Goal: Task Accomplishment & Management: Complete application form

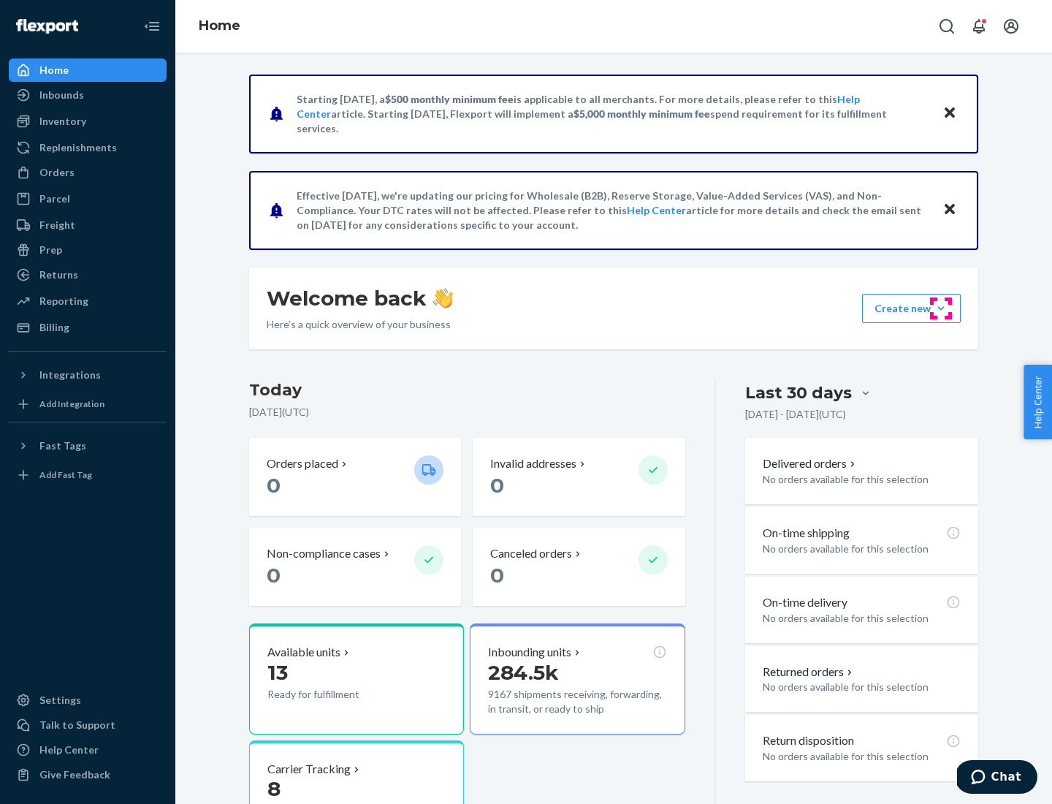
click at [941, 308] on button "Create new Create new inbound Create new order Create new product" at bounding box center [911, 308] width 99 height 29
click at [88, 95] on div "Inbounds" at bounding box center [87, 95] width 155 height 20
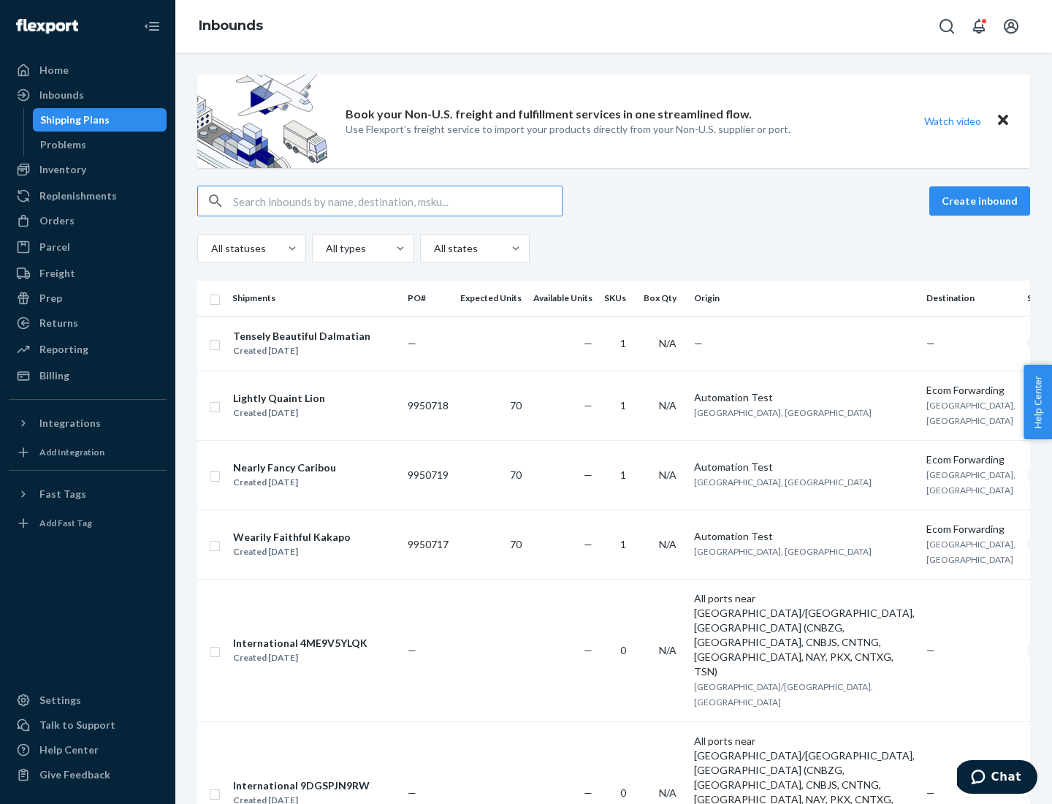
click at [982, 201] on button "Create inbound" at bounding box center [980, 200] width 101 height 29
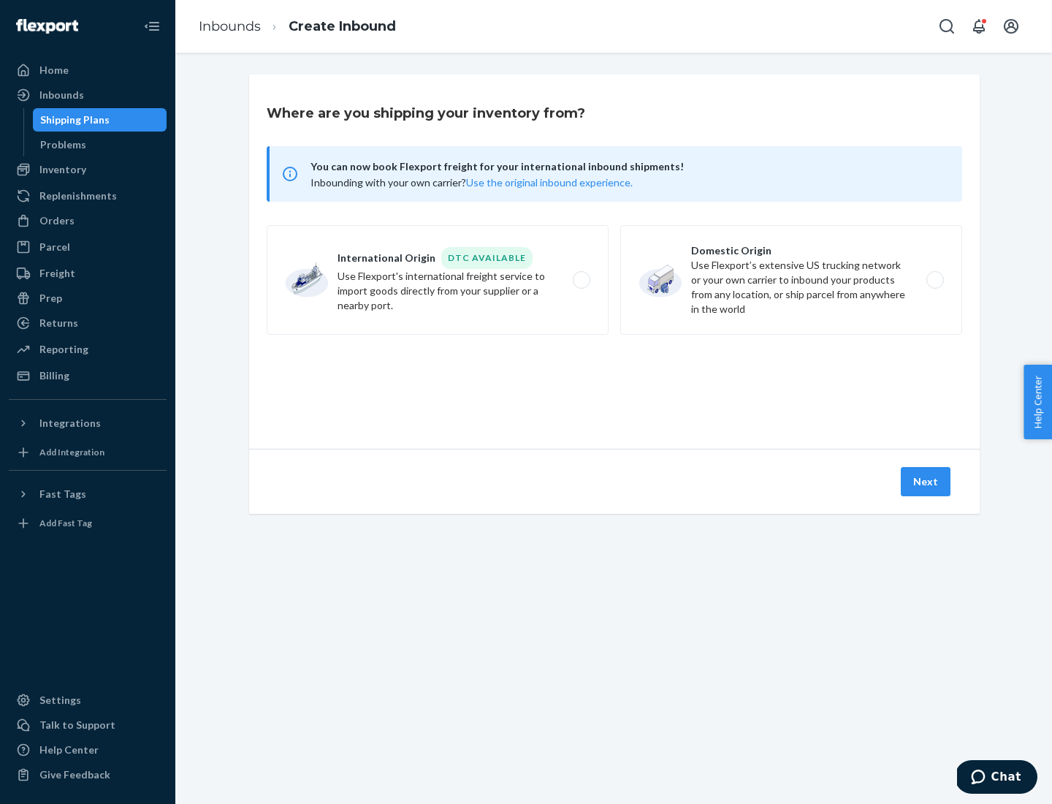
click at [792, 280] on label "Domestic Origin Use Flexport’s extensive US trucking network or your own carrie…" at bounding box center [792, 280] width 342 height 110
click at [935, 280] on input "Domestic Origin Use Flexport’s extensive US trucking network or your own carrie…" at bounding box center [940, 281] width 10 height 10
radio input "true"
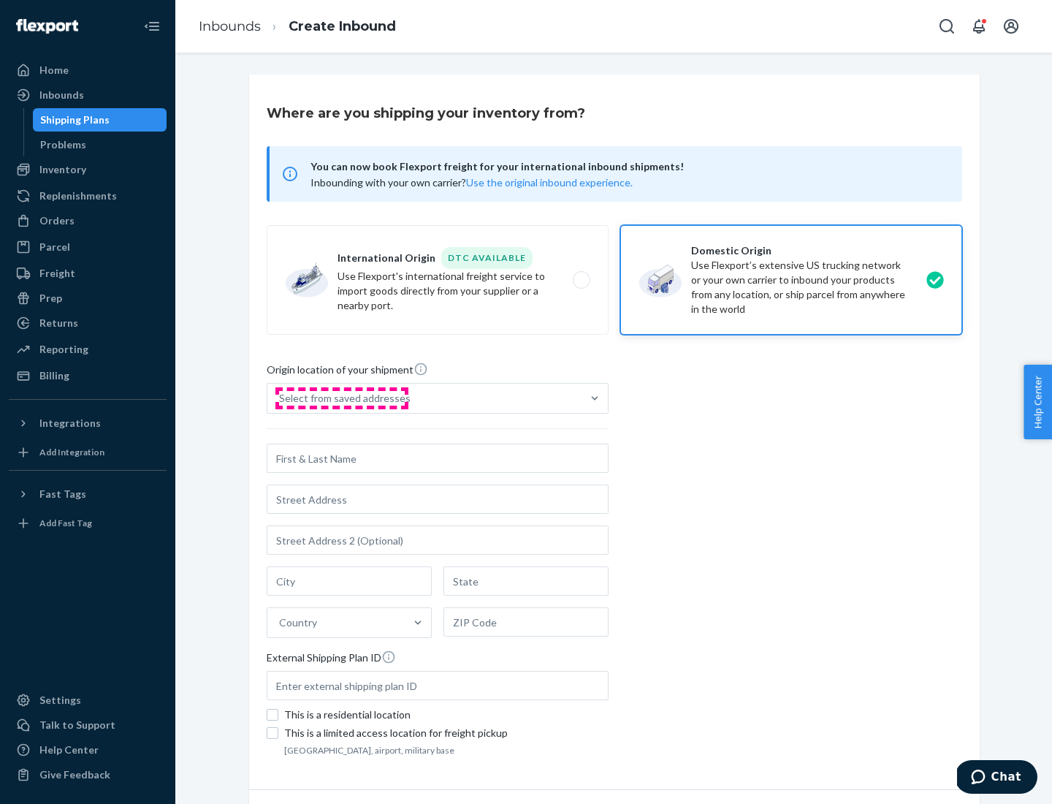
click at [341, 398] on div "Select from saved addresses" at bounding box center [345, 398] width 132 height 15
click at [281, 398] on input "Select from saved addresses" at bounding box center [279, 398] width 1 height 15
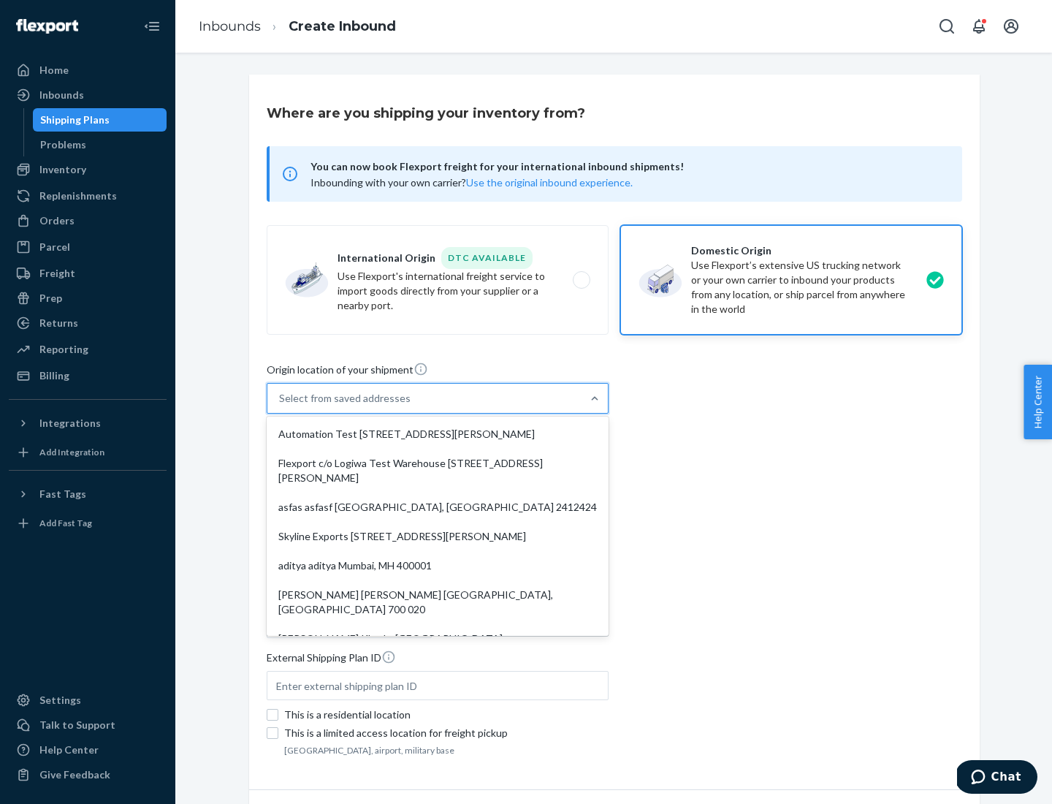
scroll to position [6, 0]
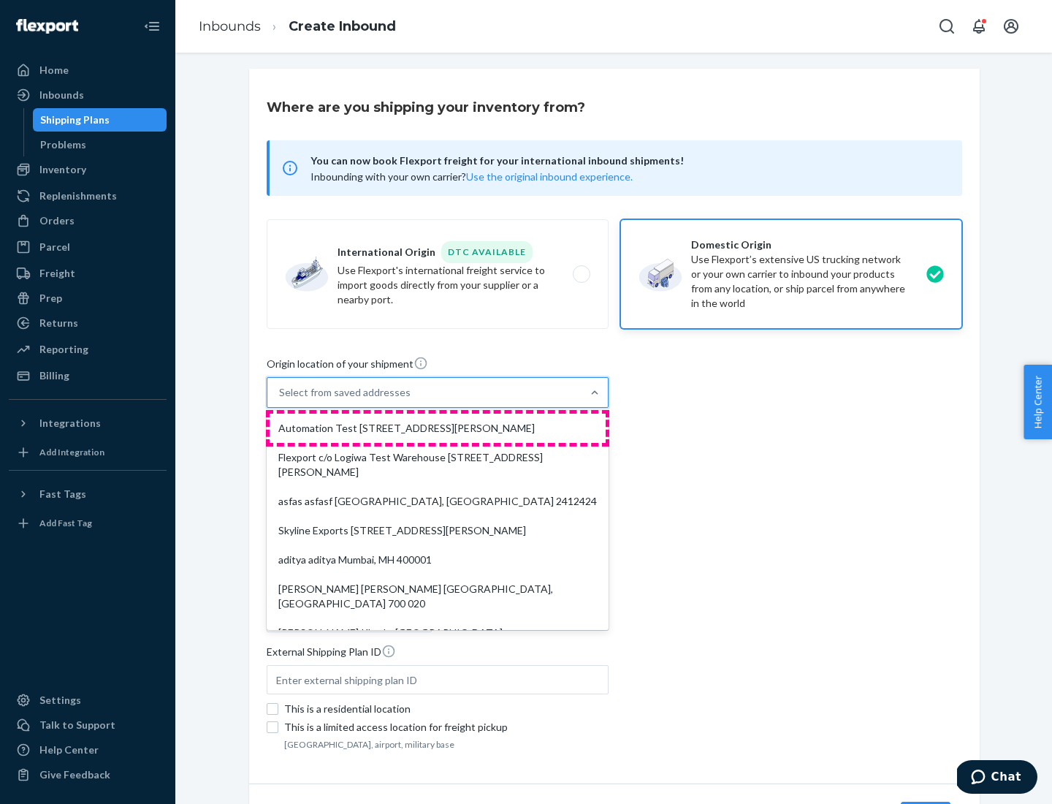
click at [438, 428] on div "Automation Test [STREET_ADDRESS][PERSON_NAME]" at bounding box center [438, 428] width 336 height 29
click at [281, 400] on input "option Automation Test [STREET_ADDRESS][PERSON_NAME]. 9 results available. Use …" at bounding box center [279, 392] width 1 height 15
type input "Automation Test"
type input "9th Floor"
type input "[GEOGRAPHIC_DATA]"
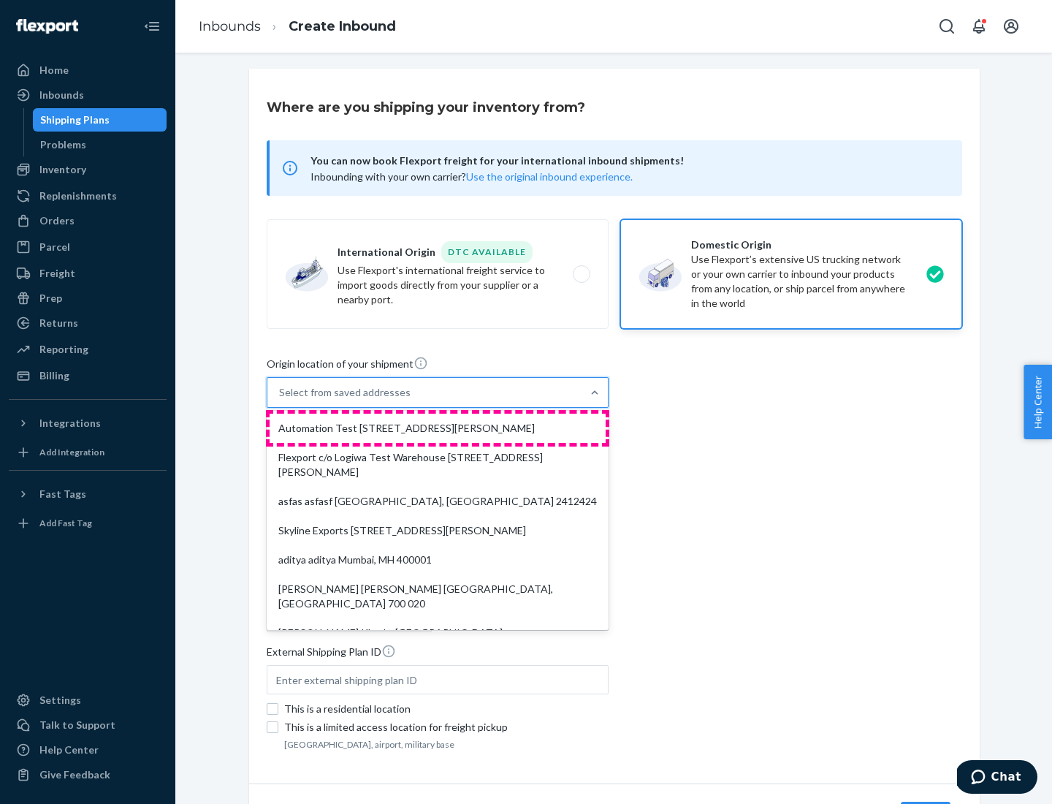
type input "CA"
type input "94104"
type input "[STREET_ADDRESS][PERSON_NAME]"
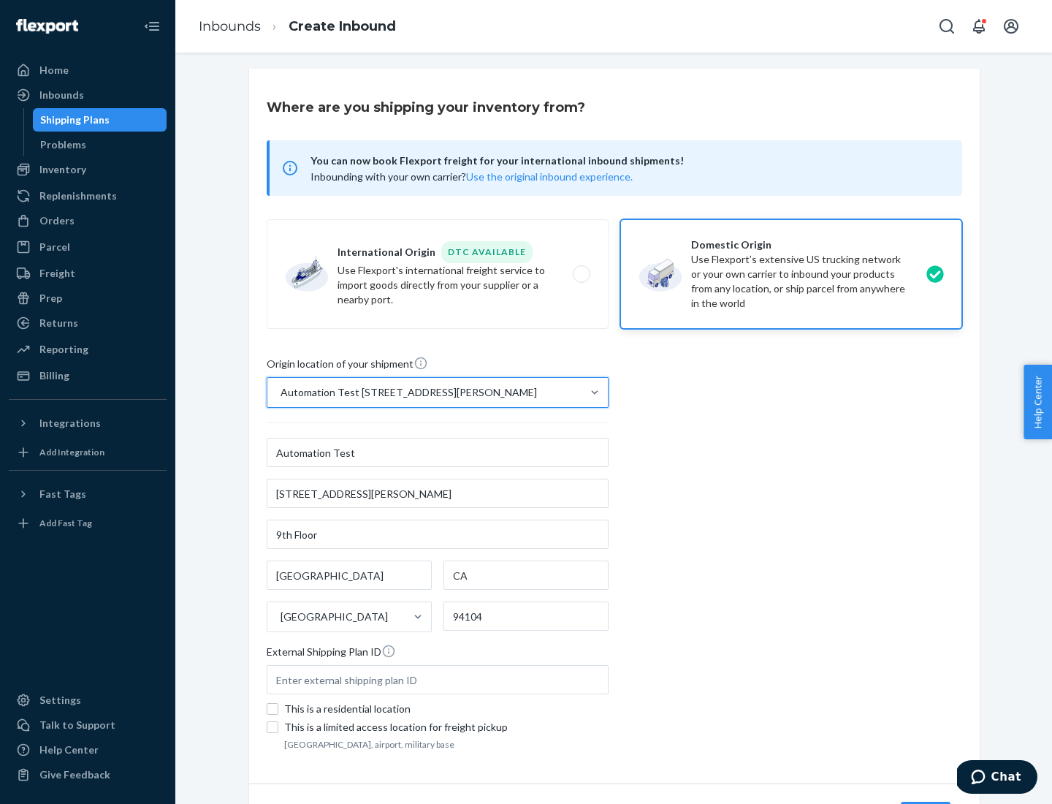
scroll to position [86, 0]
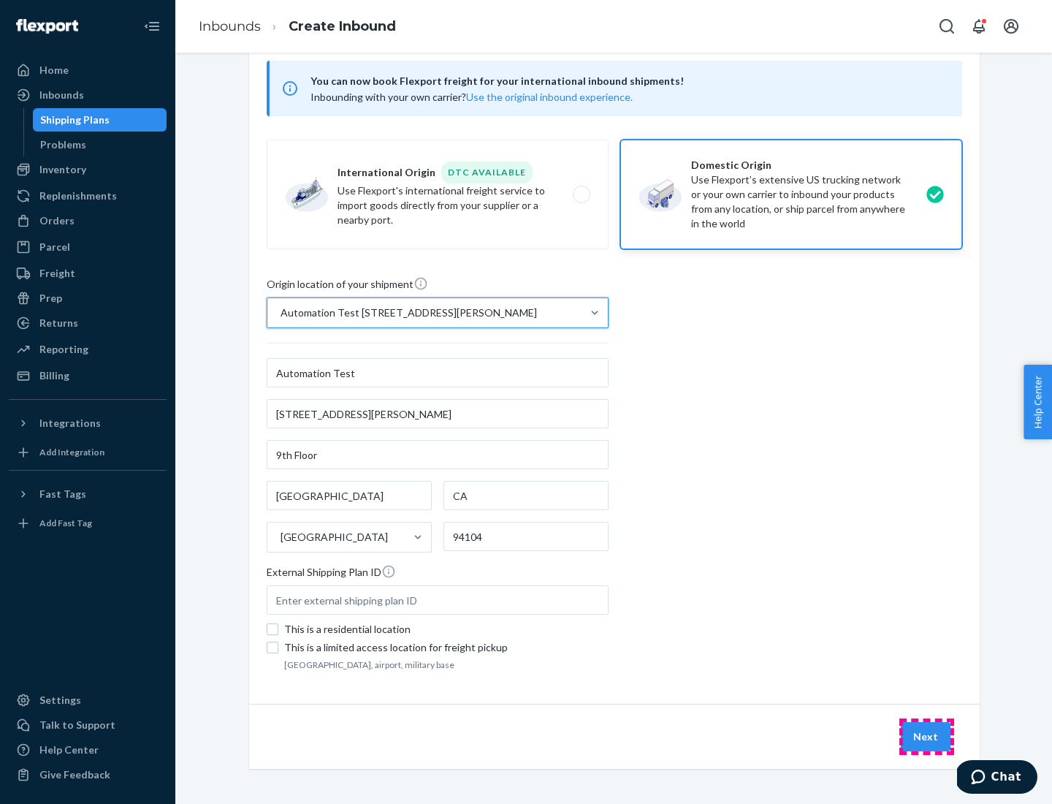
click at [927, 737] on button "Next" at bounding box center [926, 736] width 50 height 29
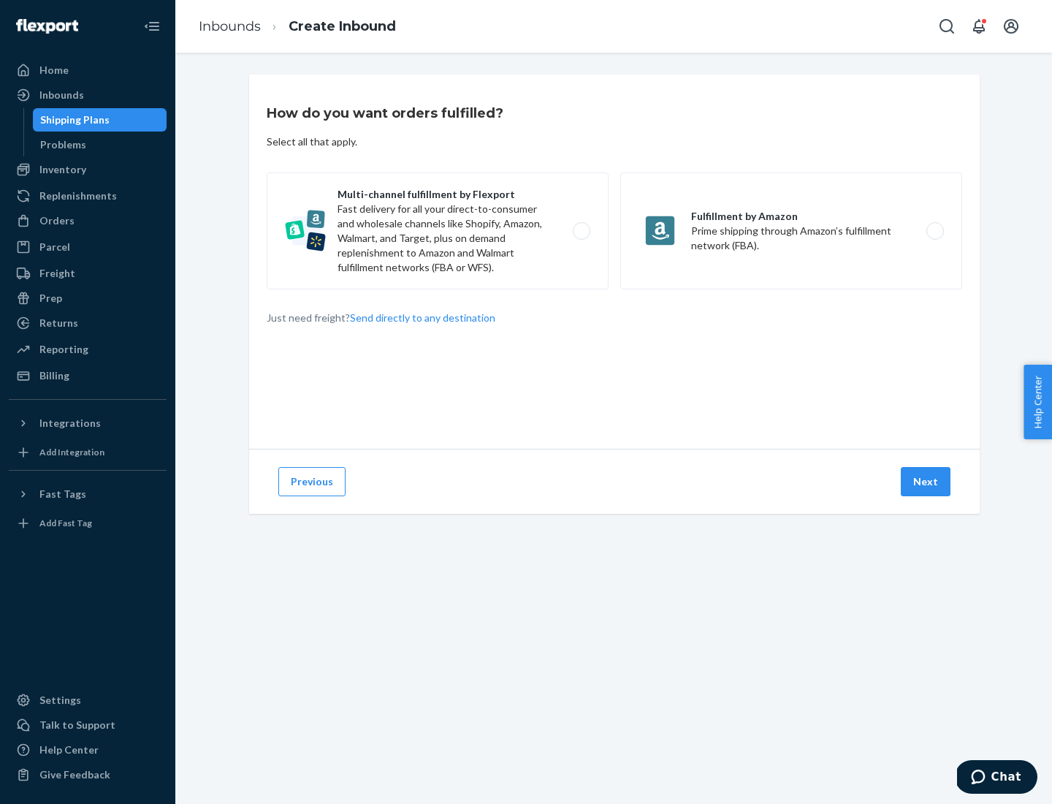
click at [438, 231] on label "Multi-channel fulfillment by Flexport Fast delivery for all your direct-to-cons…" at bounding box center [438, 230] width 342 height 117
click at [581, 231] on input "Multi-channel fulfillment by Flexport Fast delivery for all your direct-to-cons…" at bounding box center [586, 232] width 10 height 10
radio input "true"
click at [927, 482] on button "Next" at bounding box center [926, 481] width 50 height 29
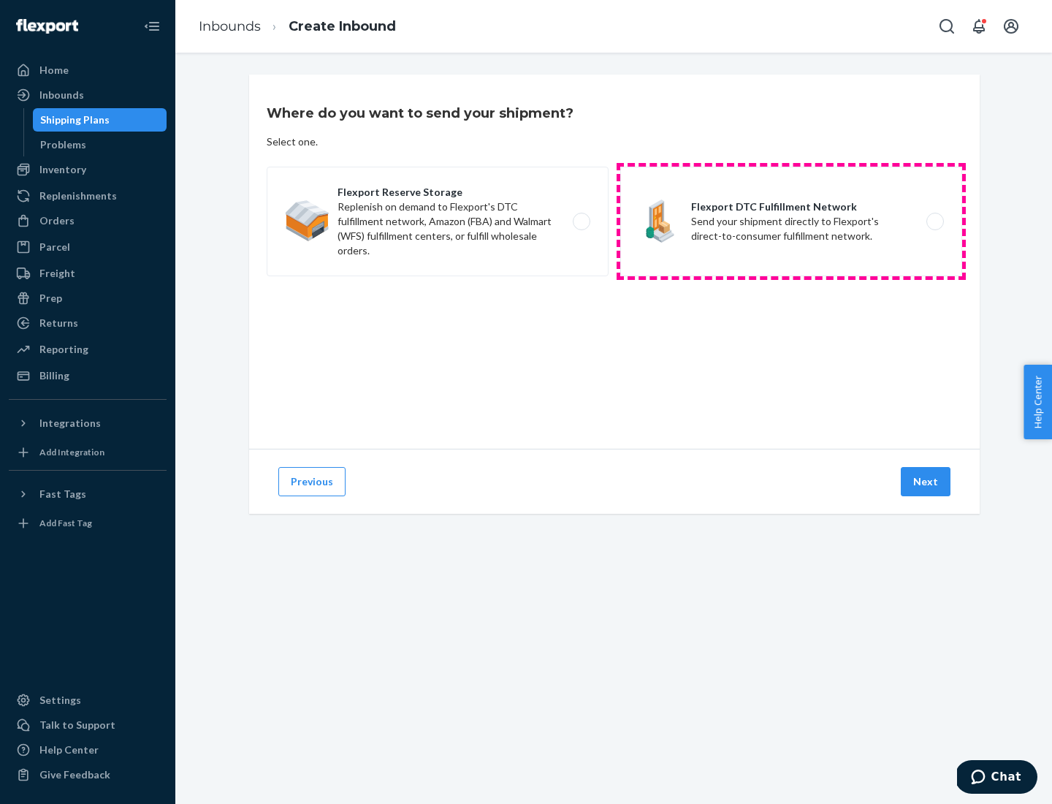
click at [792, 221] on label "Flexport DTC Fulfillment Network Send your shipment directly to Flexport's dire…" at bounding box center [792, 222] width 342 height 110
click at [935, 221] on input "Flexport DTC Fulfillment Network Send your shipment directly to Flexport's dire…" at bounding box center [940, 222] width 10 height 10
radio input "true"
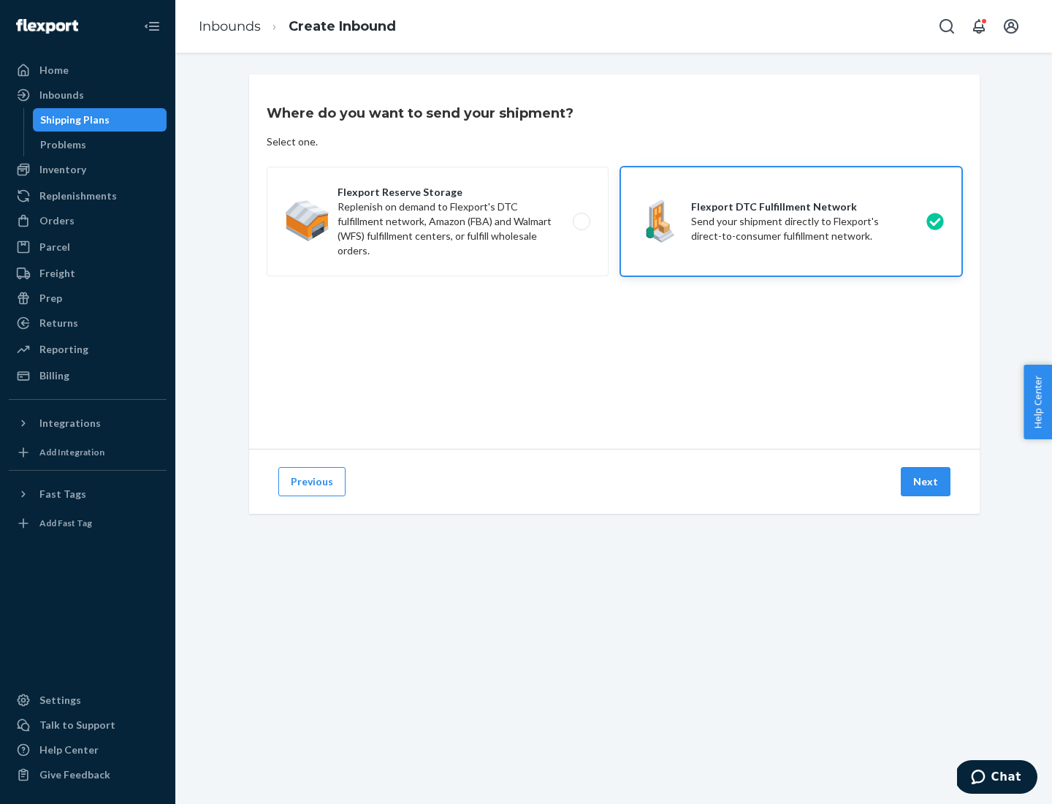
click at [927, 482] on button "Next" at bounding box center [926, 481] width 50 height 29
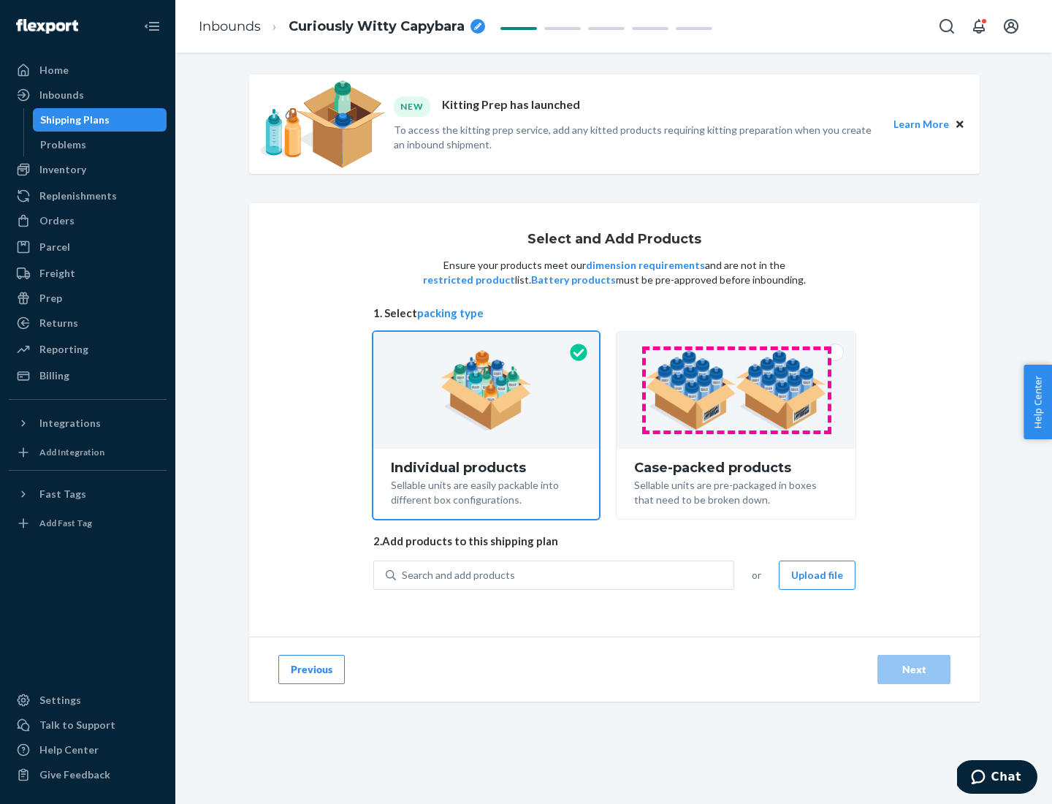
click at [737, 390] on img at bounding box center [736, 390] width 182 height 80
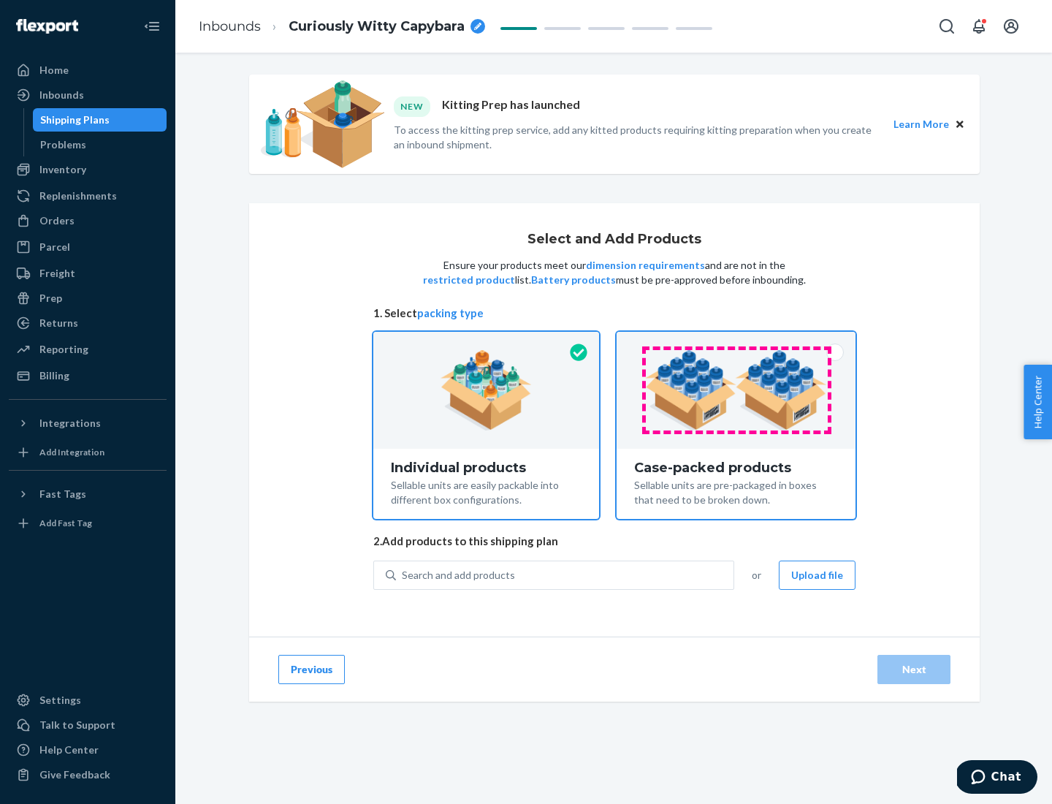
click at [737, 341] on input "Case-packed products Sellable units are pre-packaged in boxes that need to be b…" at bounding box center [737, 337] width 10 height 10
radio input "true"
radio input "false"
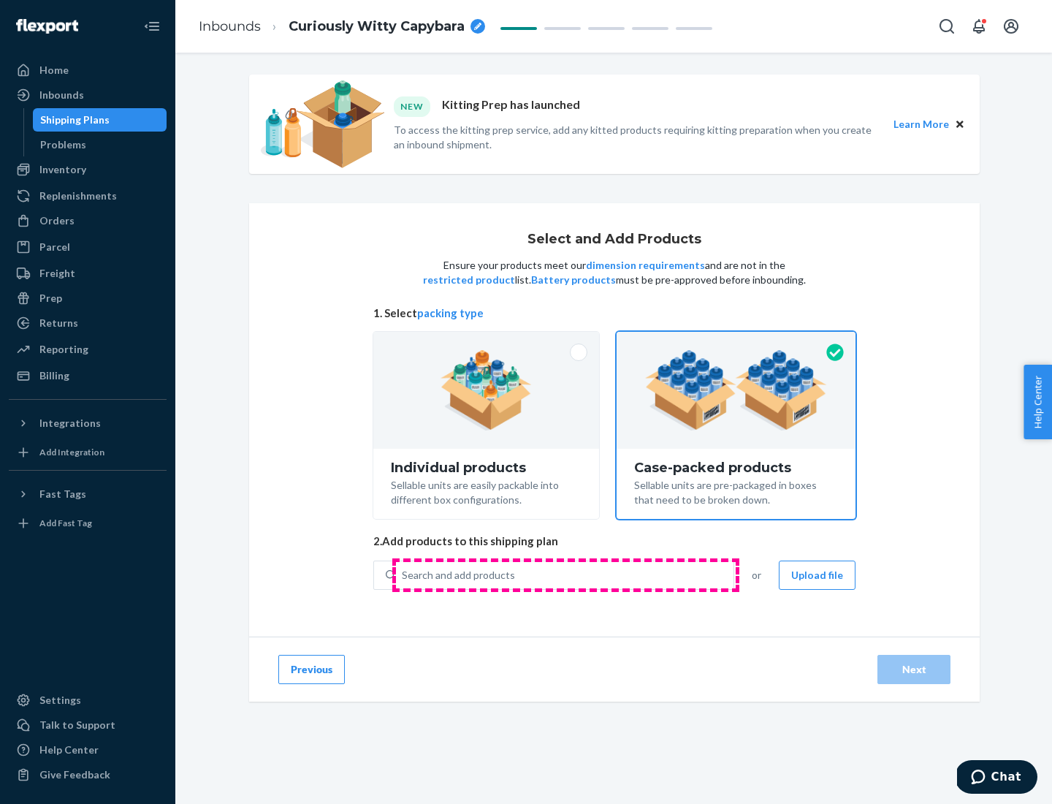
click at [566, 574] on div "Search and add products" at bounding box center [565, 575] width 338 height 26
click at [403, 574] on input "Search and add products" at bounding box center [402, 575] width 1 height 15
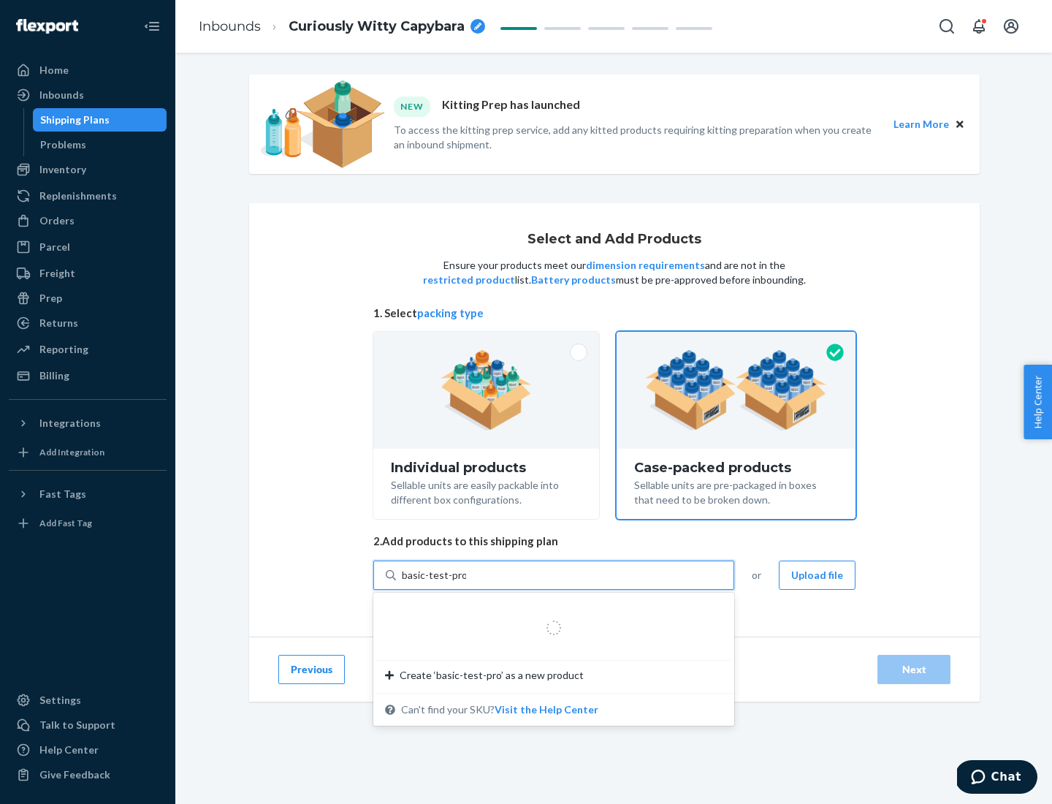
type input "basic-test-product-1"
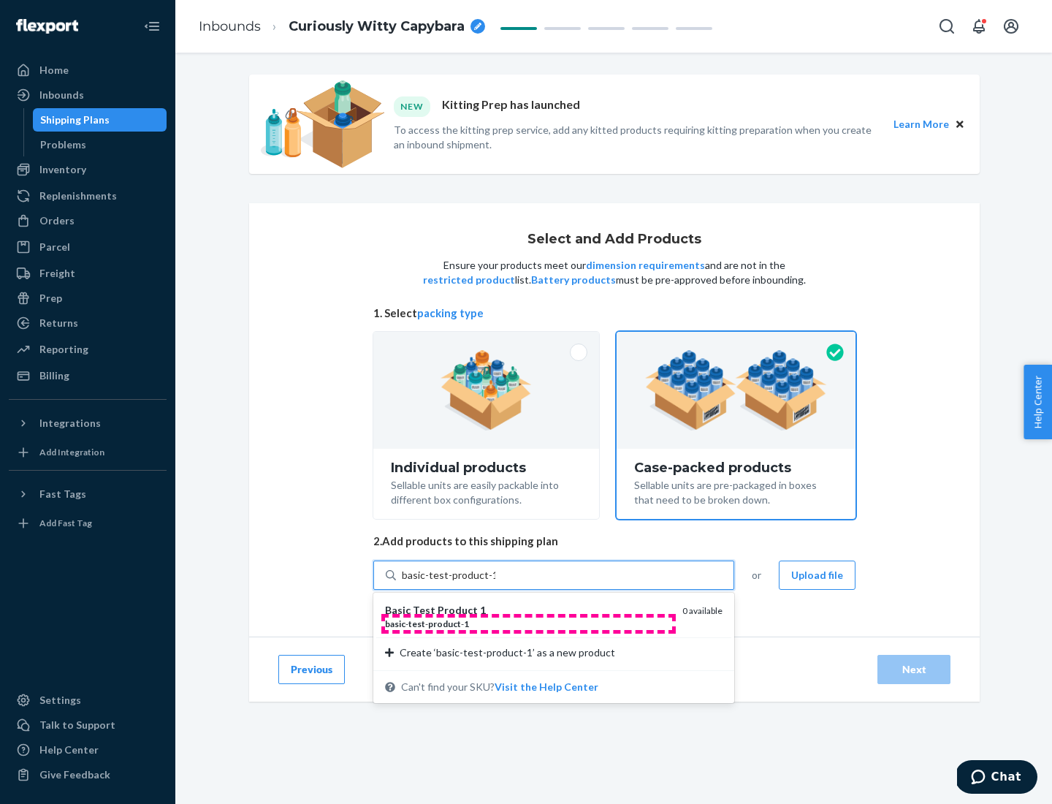
click at [528, 623] on div "basic - test - product - 1" at bounding box center [528, 624] width 286 height 12
click at [496, 583] on input "basic-test-product-1" at bounding box center [449, 575] width 94 height 15
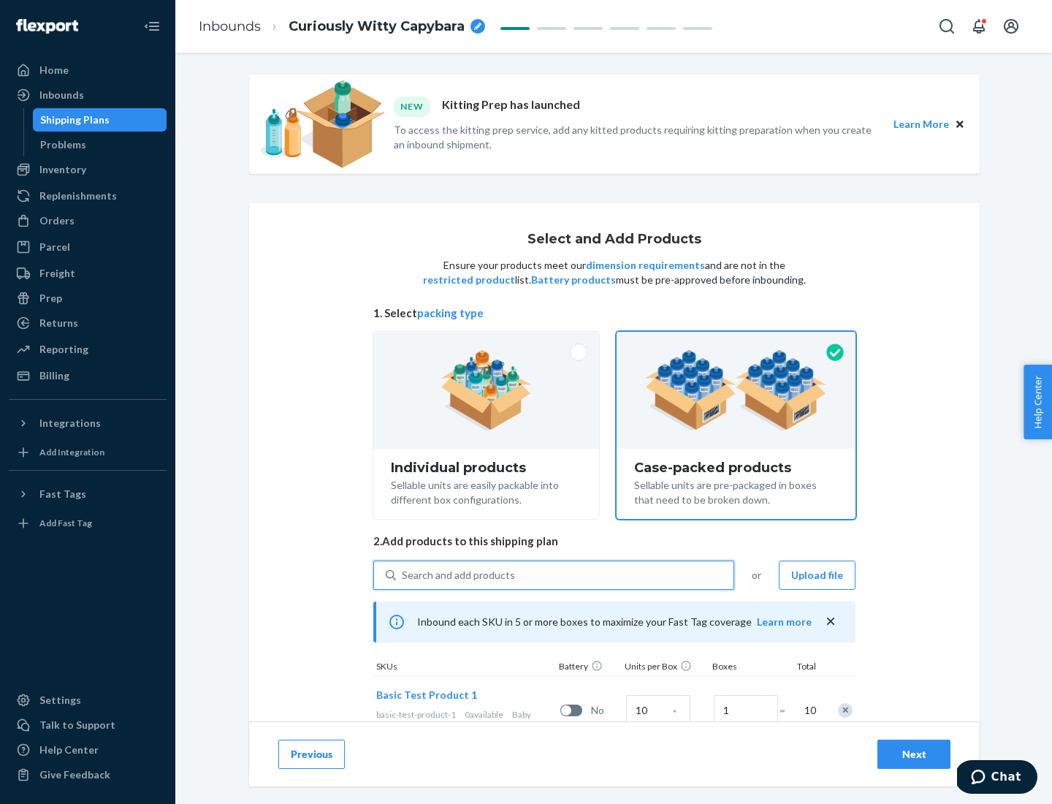
scroll to position [53, 0]
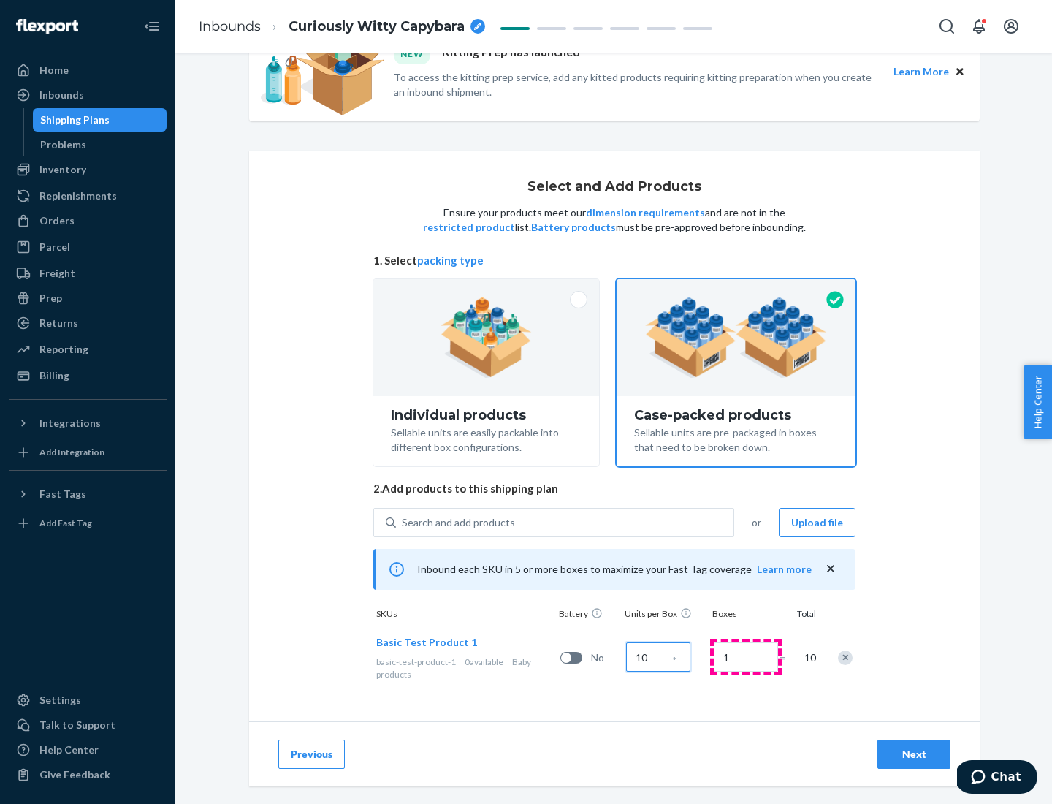
type input "10"
type input "7"
click at [914, 754] on div "Next" at bounding box center [914, 754] width 48 height 15
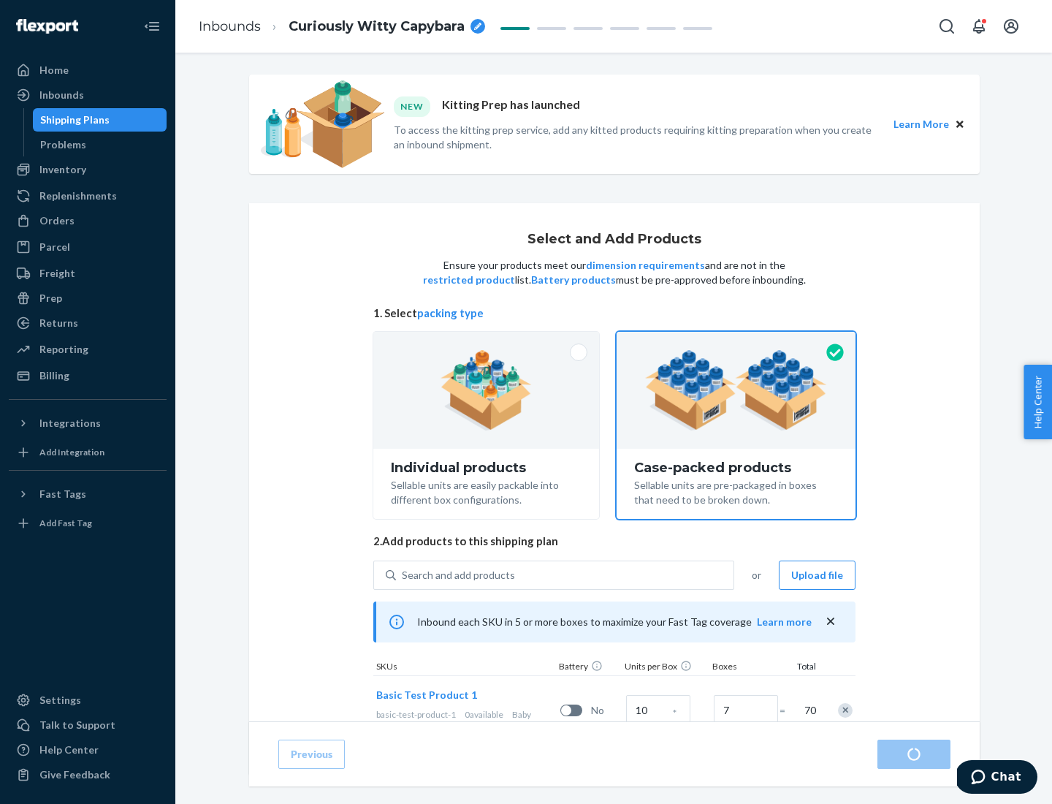
radio input "true"
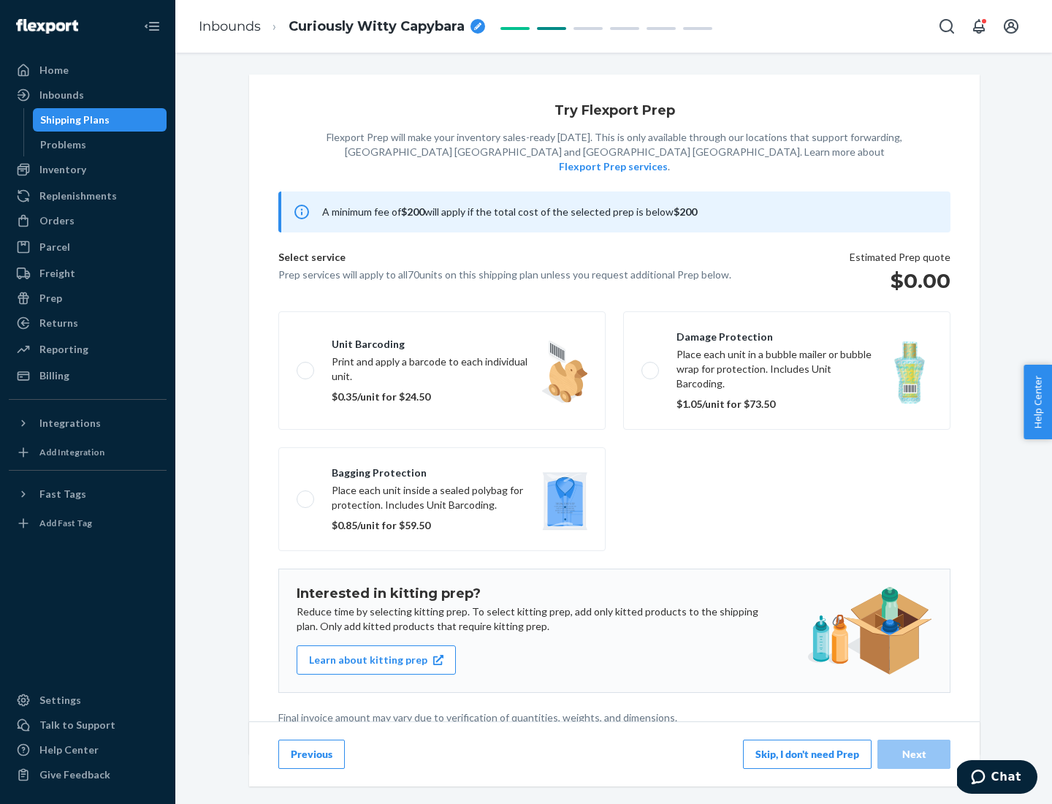
scroll to position [4, 0]
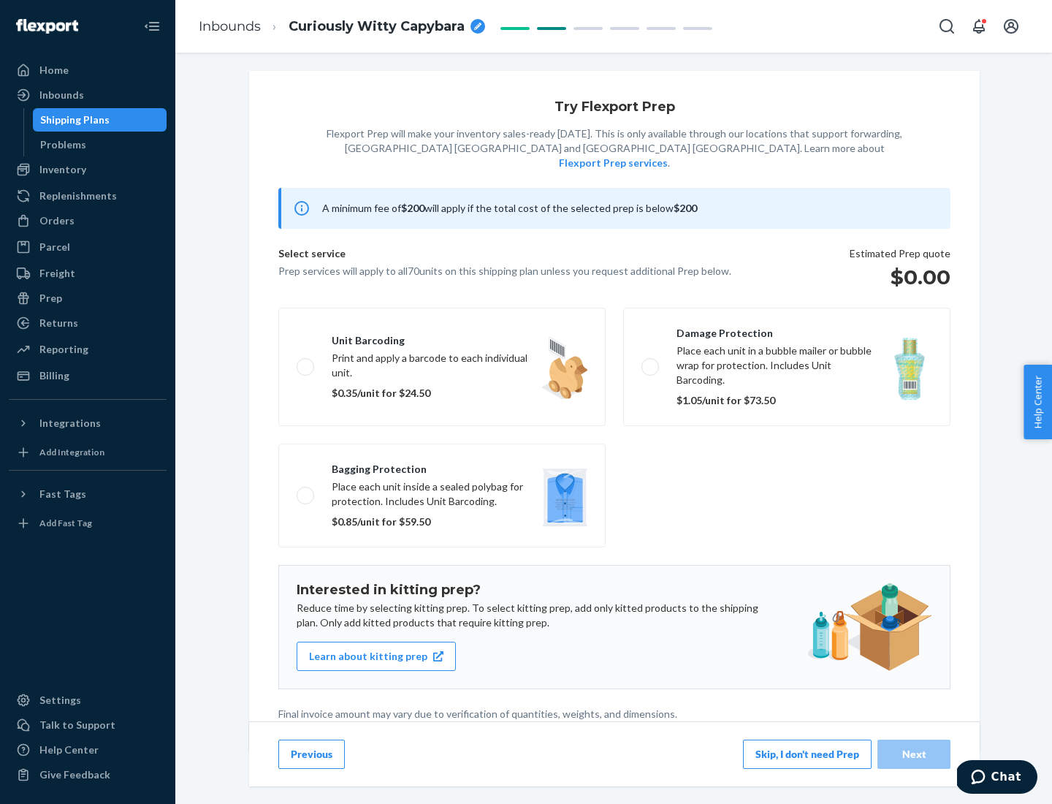
click at [442, 466] on label "Bagging protection Place each unit inside a sealed polybag for protection. Incl…" at bounding box center [441, 496] width 327 height 104
click at [306, 490] on input "Bagging protection Place each unit inside a sealed polybag for protection. Incl…" at bounding box center [302, 495] width 10 height 10
checkbox input "true"
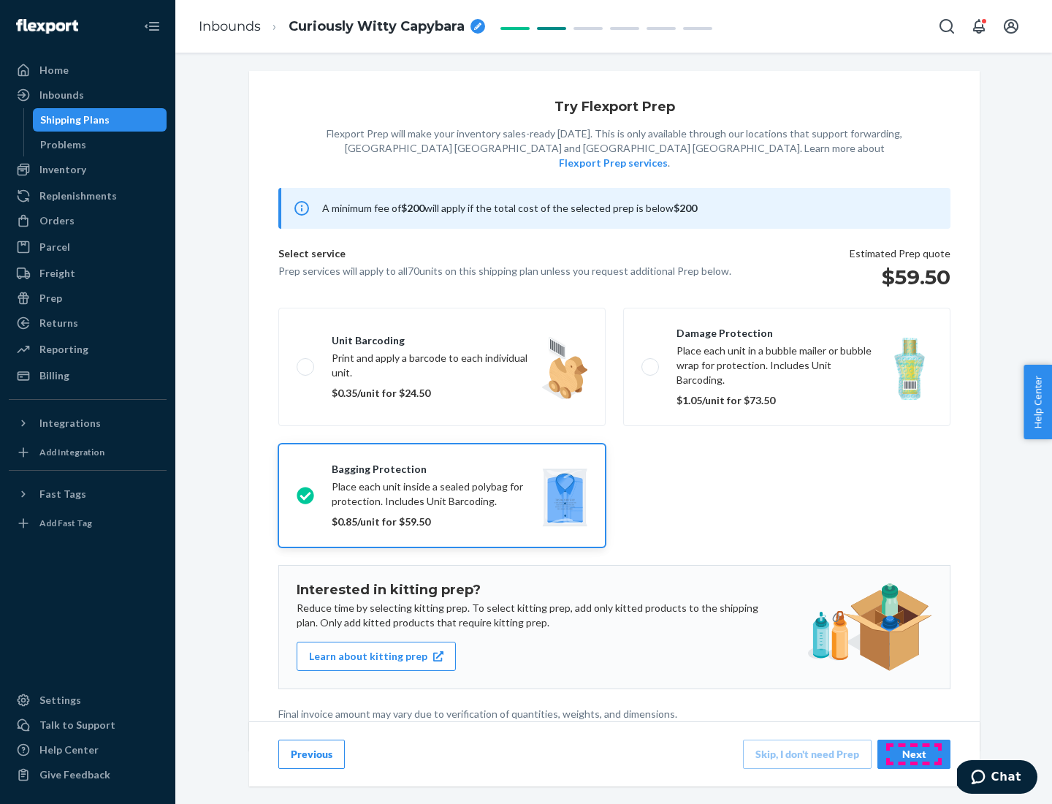
click at [914, 754] on div "Next" at bounding box center [914, 754] width 48 height 15
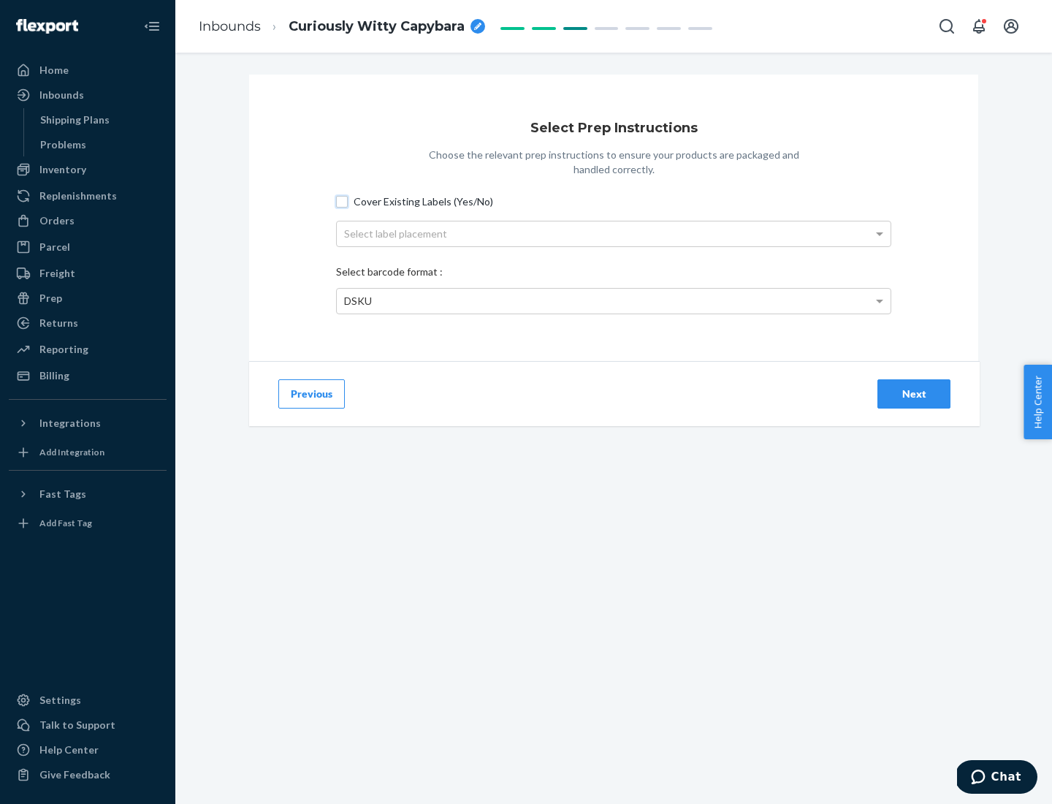
click at [342, 201] on input "Cover Existing Labels (Yes/No)" at bounding box center [342, 202] width 12 height 12
checkbox input "true"
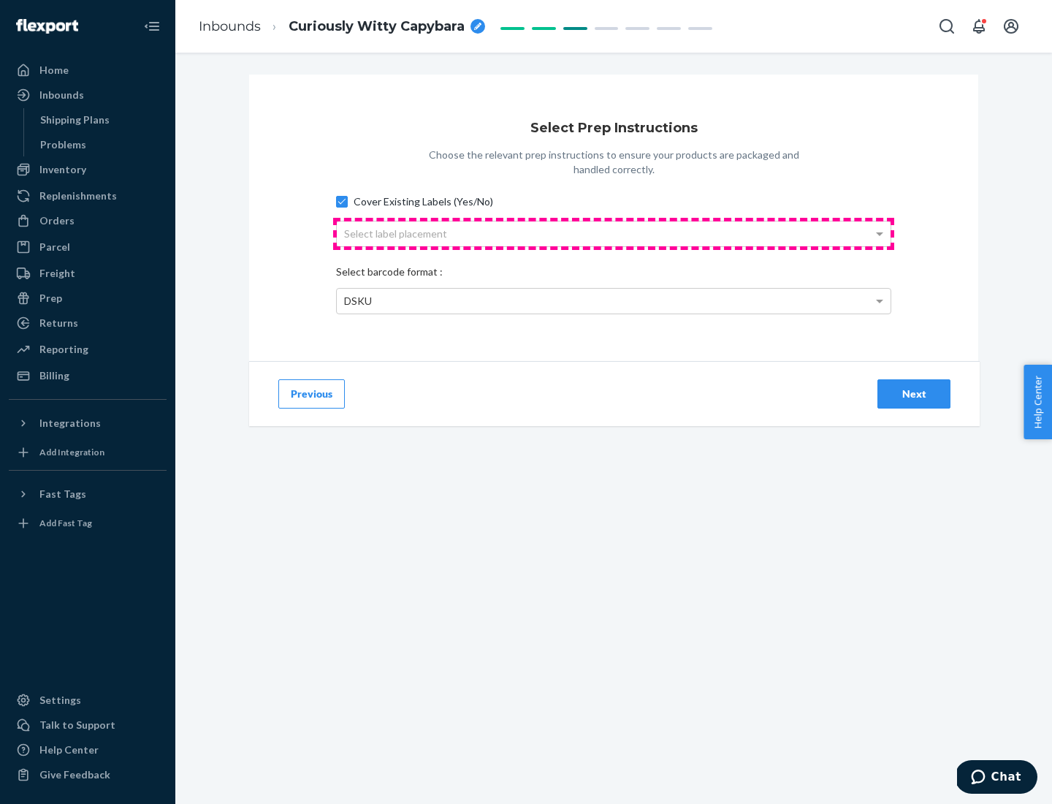
click at [614, 233] on div "Select label placement" at bounding box center [614, 233] width 554 height 25
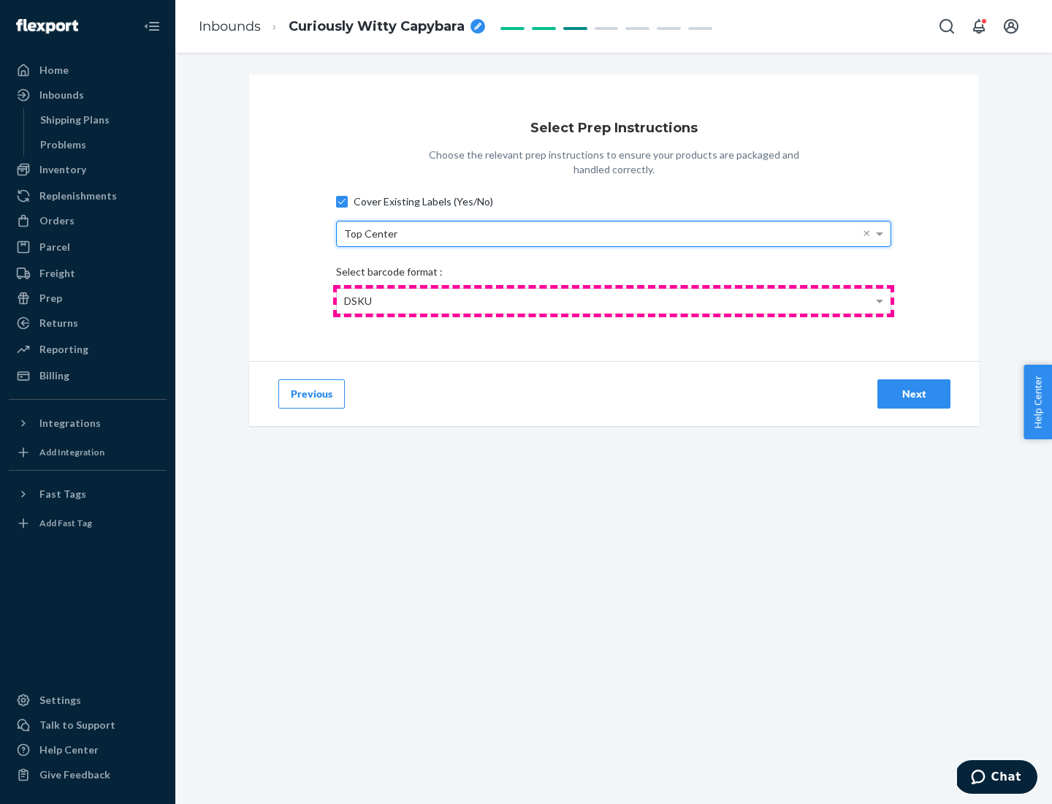
click at [614, 300] on div "DSKU" at bounding box center [614, 301] width 554 height 25
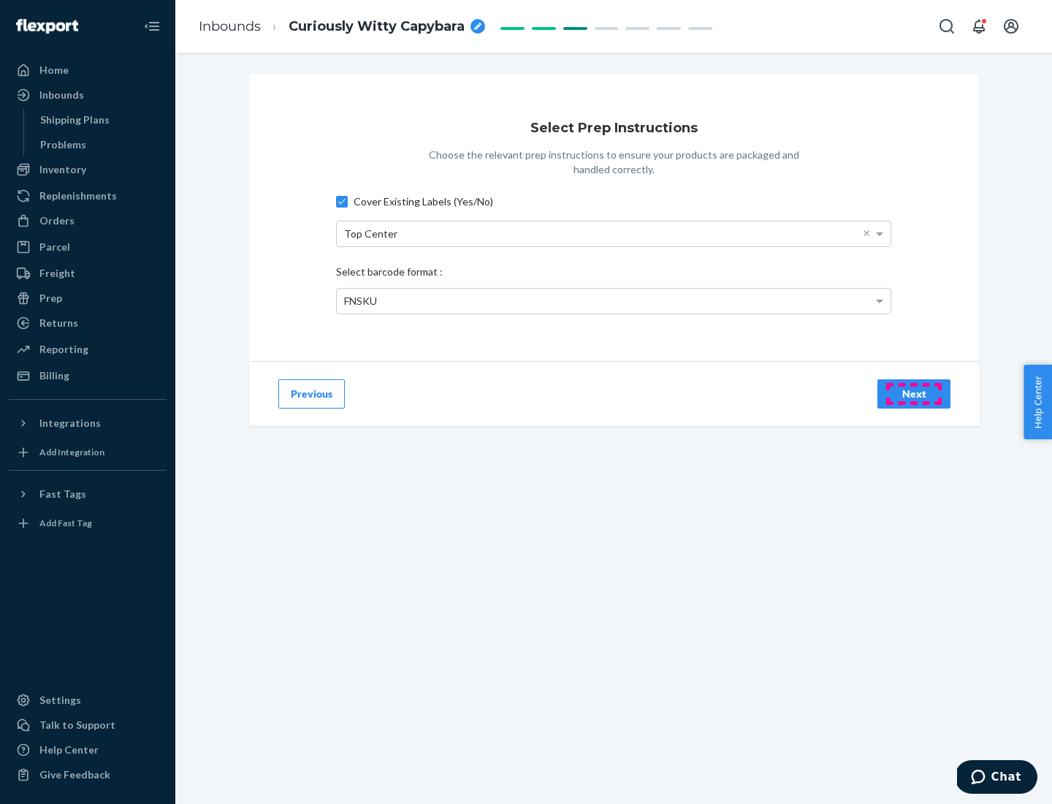
click at [914, 393] on div "Next" at bounding box center [914, 394] width 48 height 15
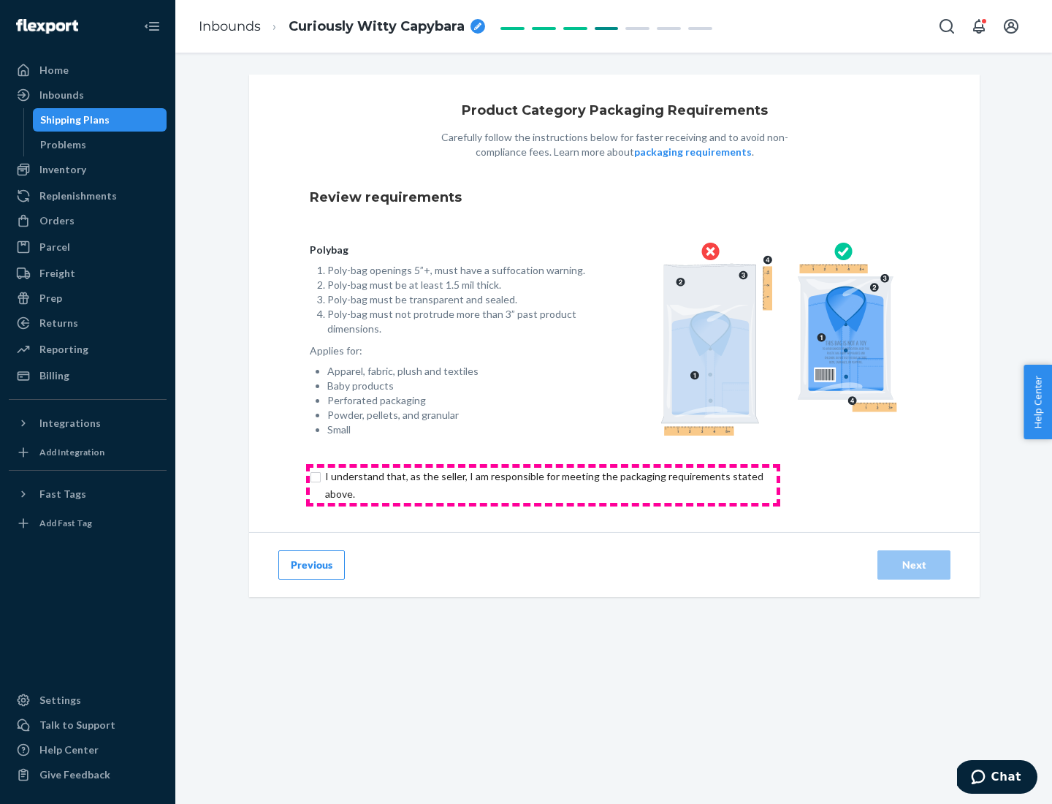
click at [543, 485] on input "checkbox" at bounding box center [553, 485] width 486 height 35
checkbox input "true"
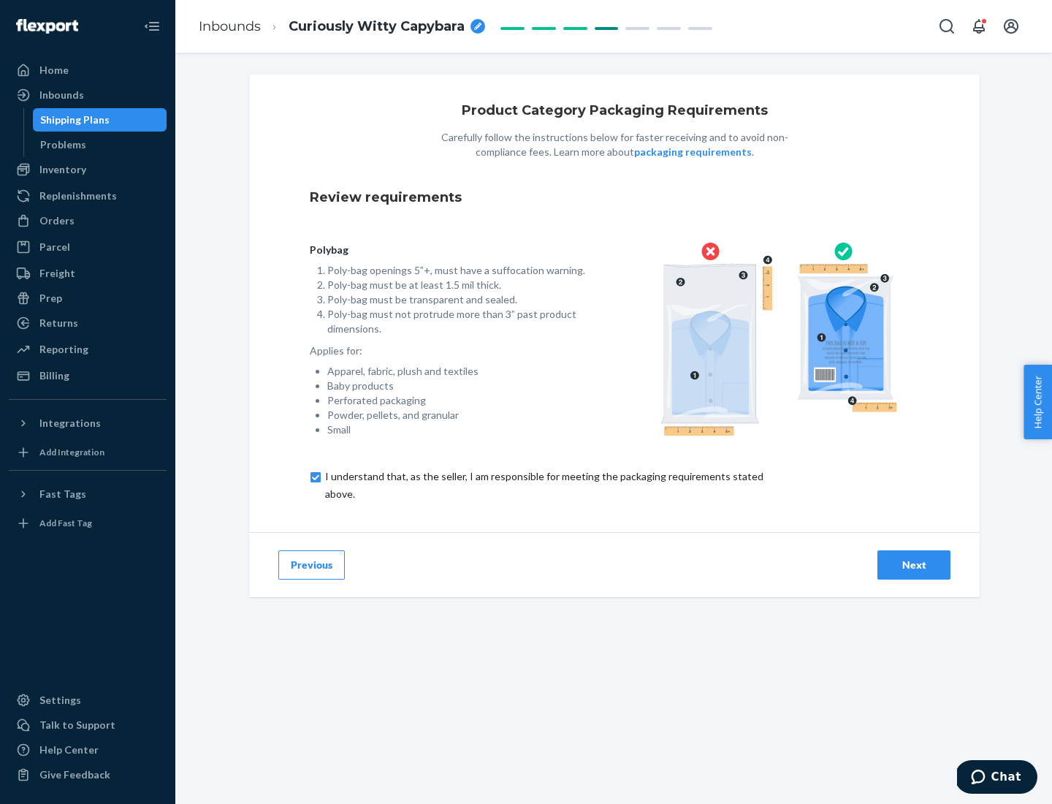
click at [914, 564] on div "Next" at bounding box center [914, 565] width 48 height 15
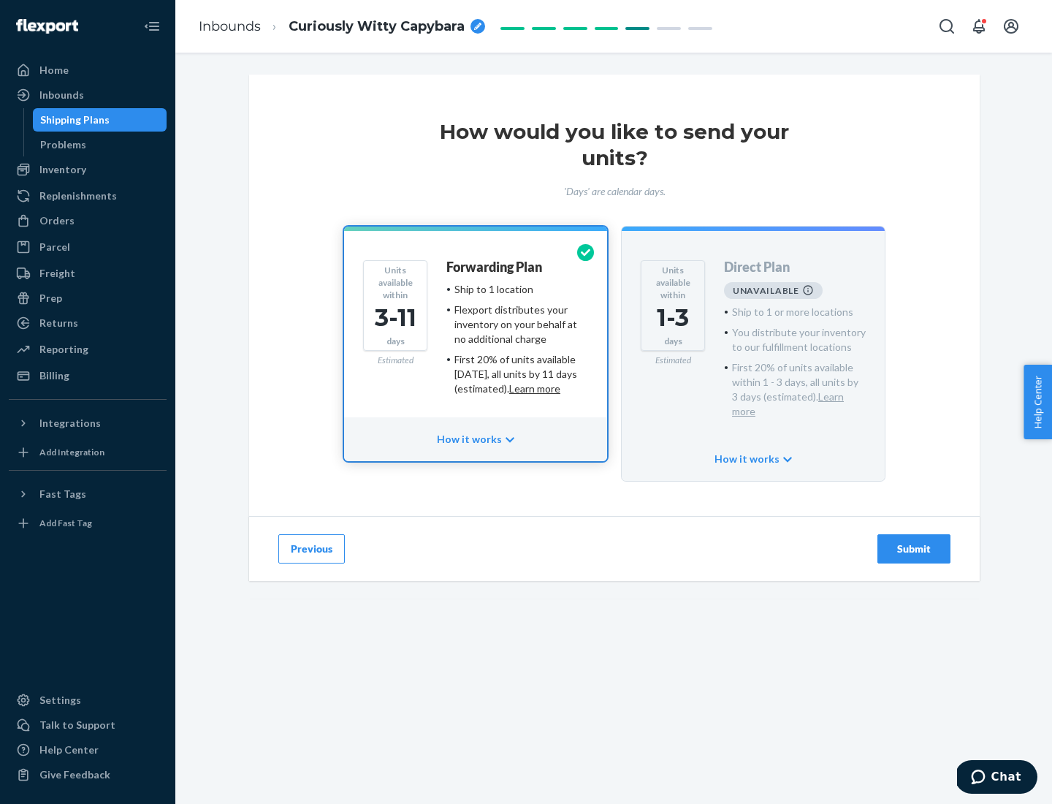
click at [496, 267] on h4 "Forwarding Plan" at bounding box center [495, 267] width 96 height 15
click at [914, 542] on div "Submit" at bounding box center [914, 549] width 48 height 15
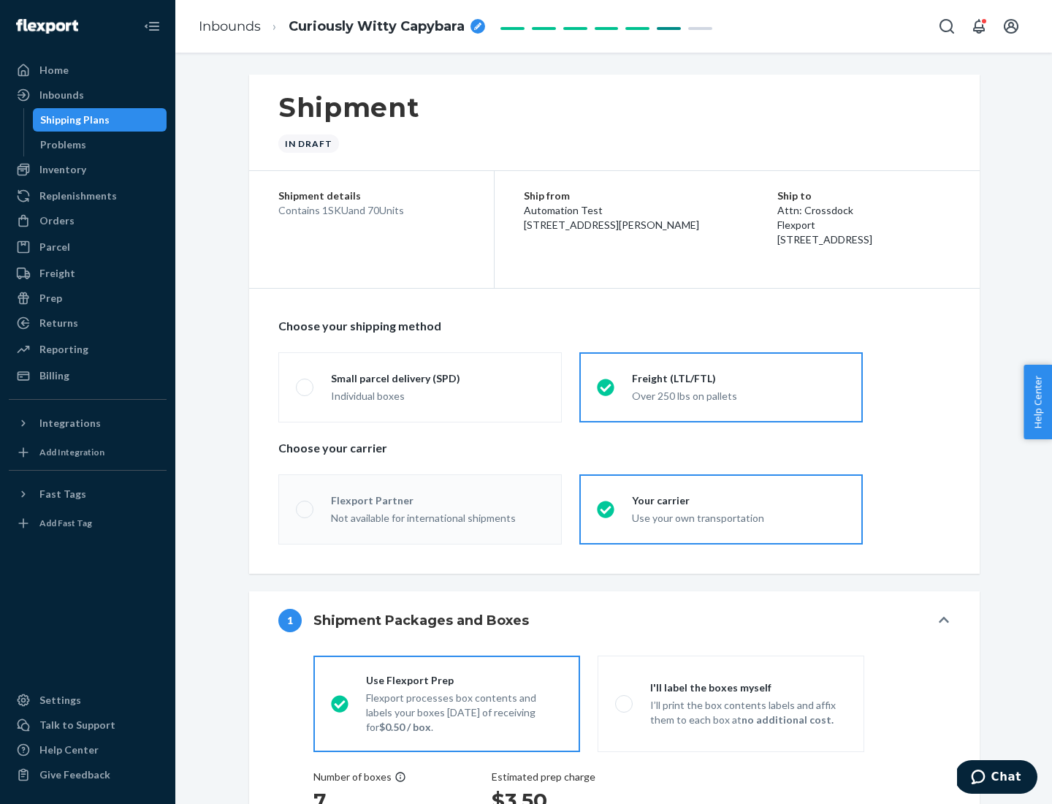
radio input "true"
radio input "false"
radio input "true"
radio input "false"
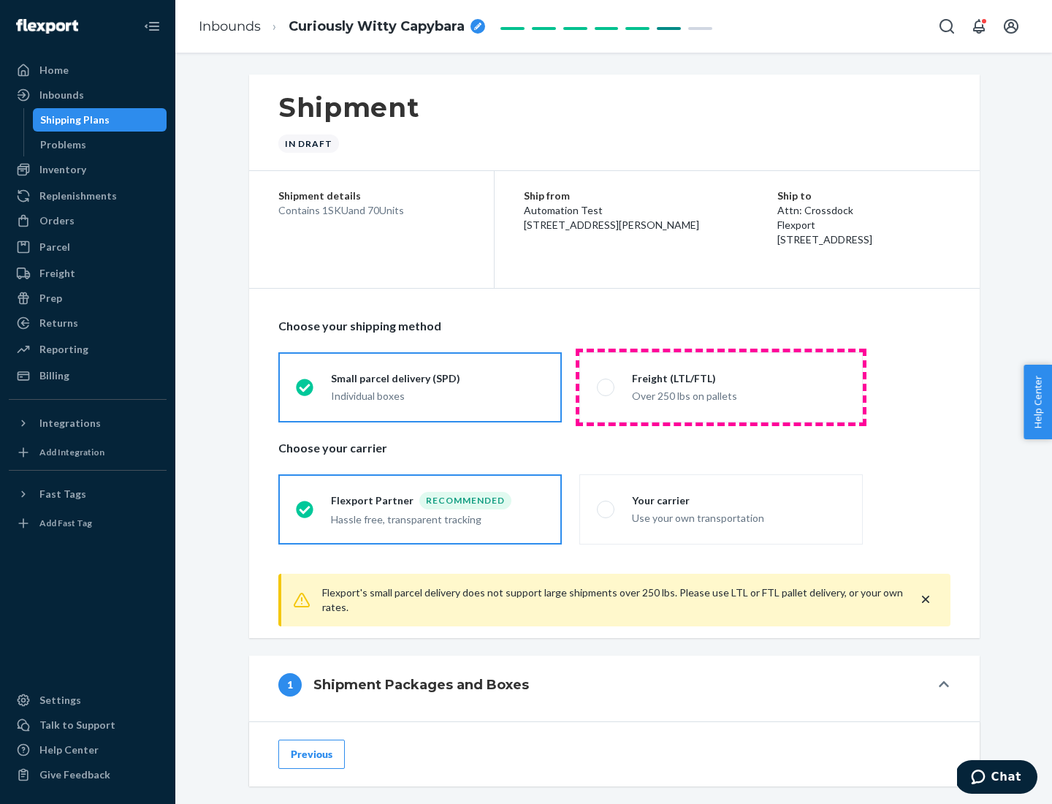
click at [721, 387] on div "Over 250 lbs on pallets" at bounding box center [738, 395] width 213 height 18
click at [607, 387] on input "Freight (LTL/FTL) Over 250 lbs on pallets" at bounding box center [602, 387] width 10 height 10
radio input "true"
radio input "false"
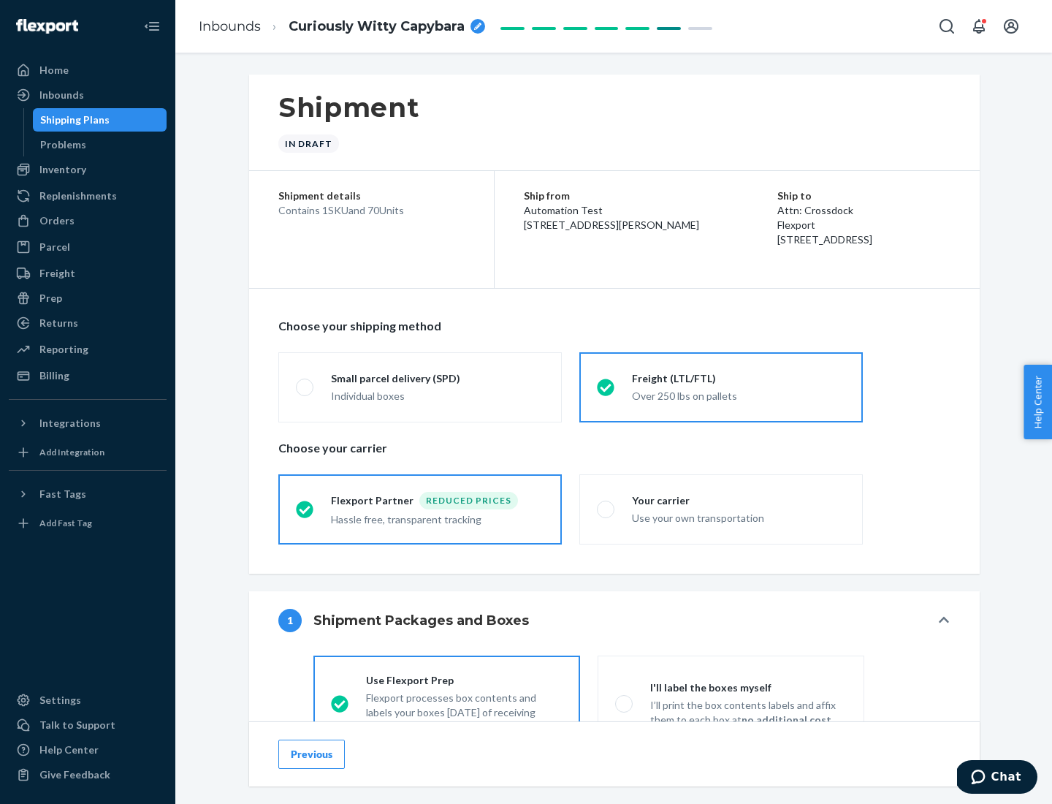
scroll to position [81, 0]
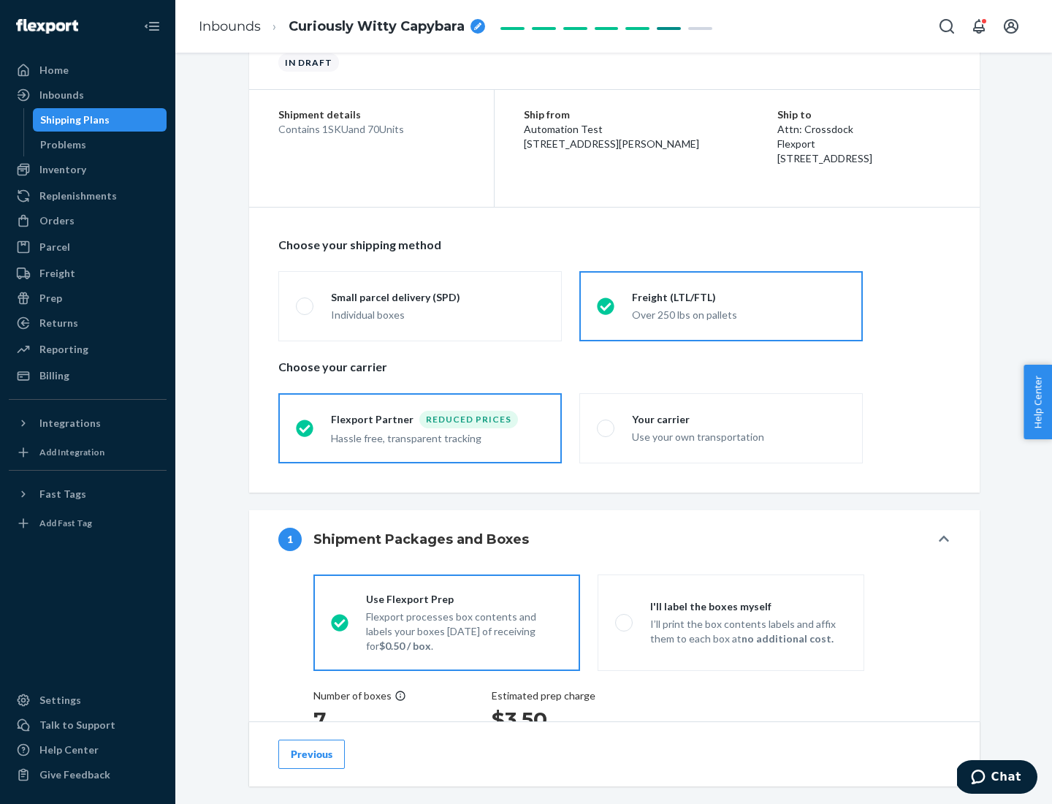
click at [721, 428] on div "Use your own transportation" at bounding box center [738, 436] width 213 height 18
click at [607, 428] on input "Your carrier Use your own transportation" at bounding box center [602, 428] width 10 height 10
radio input "true"
radio input "false"
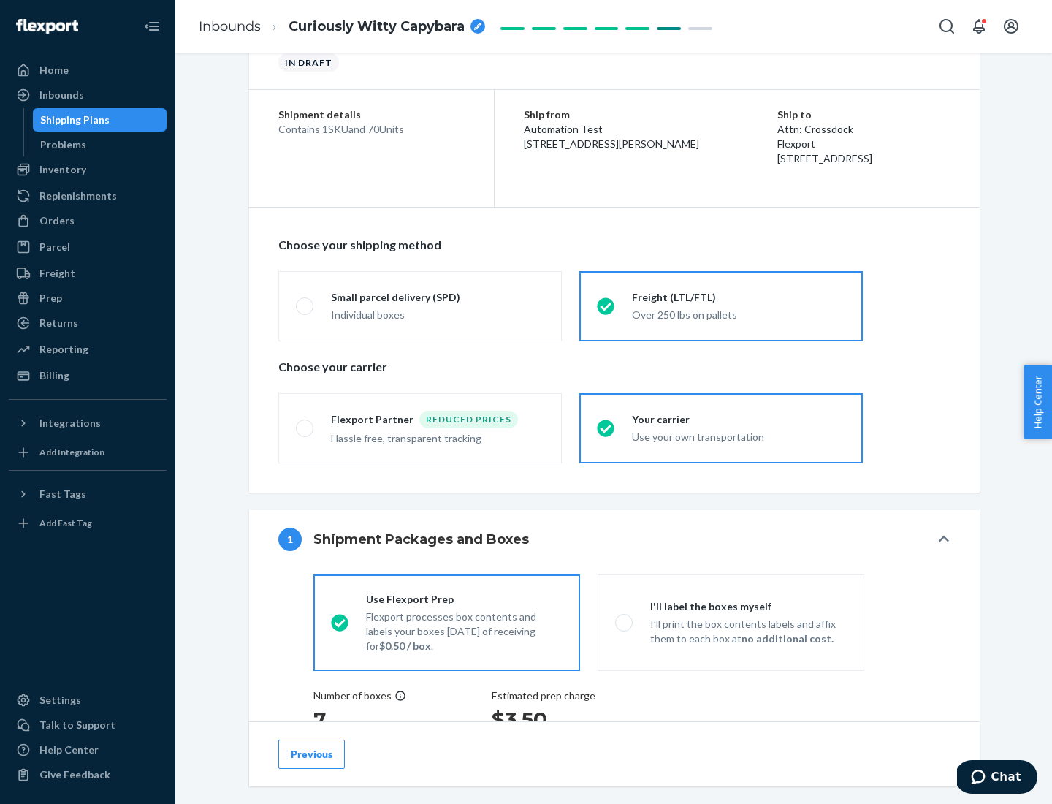
scroll to position [276, 0]
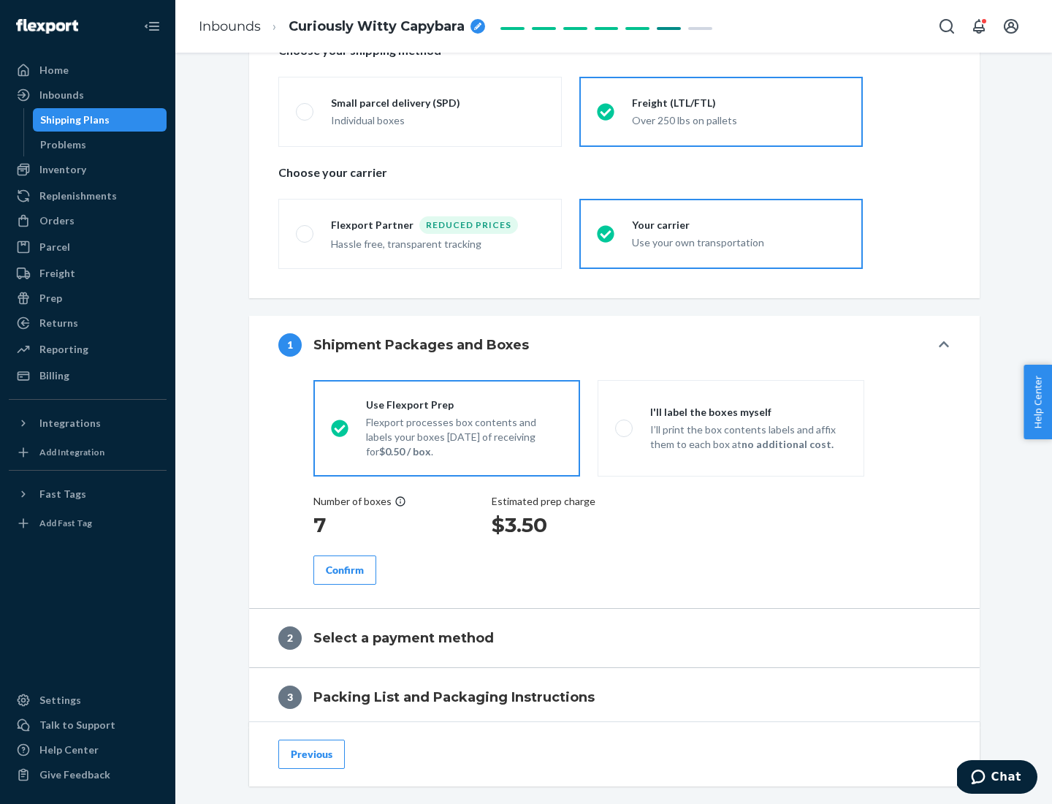
click at [731, 428] on p "I’ll print the box contents labels and affix them to each box at no additional …" at bounding box center [749, 436] width 197 height 29
click at [625, 428] on input "I'll label the boxes myself I’ll print the box contents labels and affix them t…" at bounding box center [620, 428] width 10 height 10
radio input "true"
radio input "false"
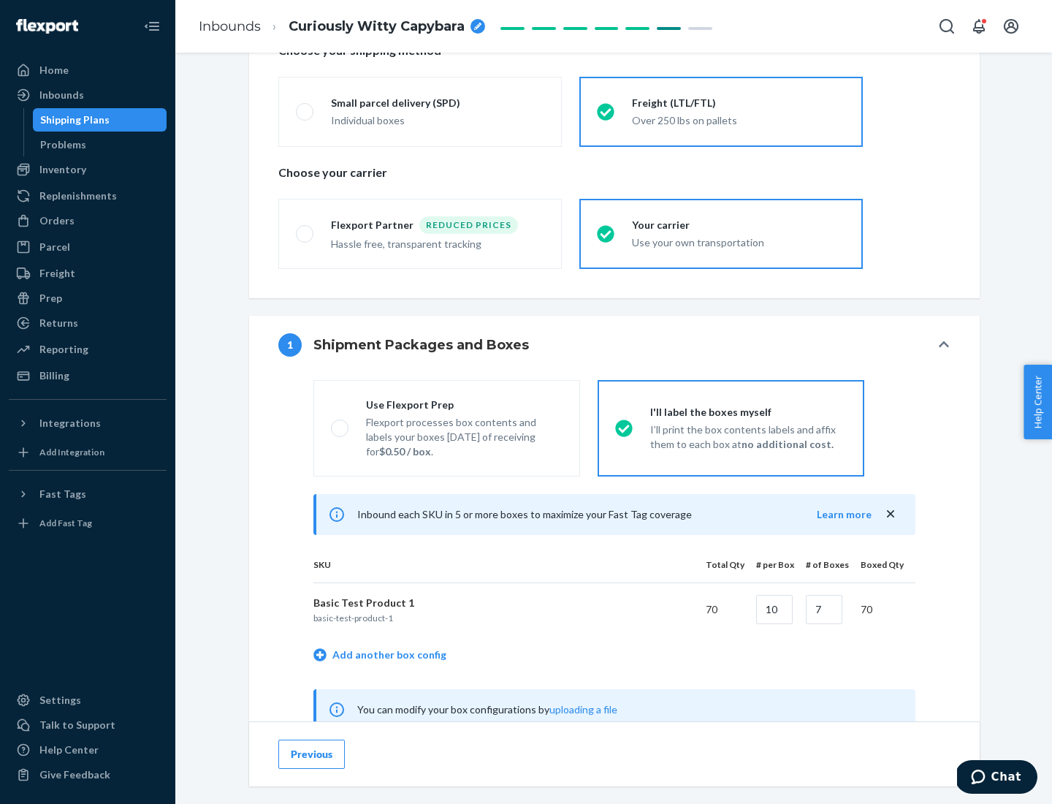
scroll to position [457, 0]
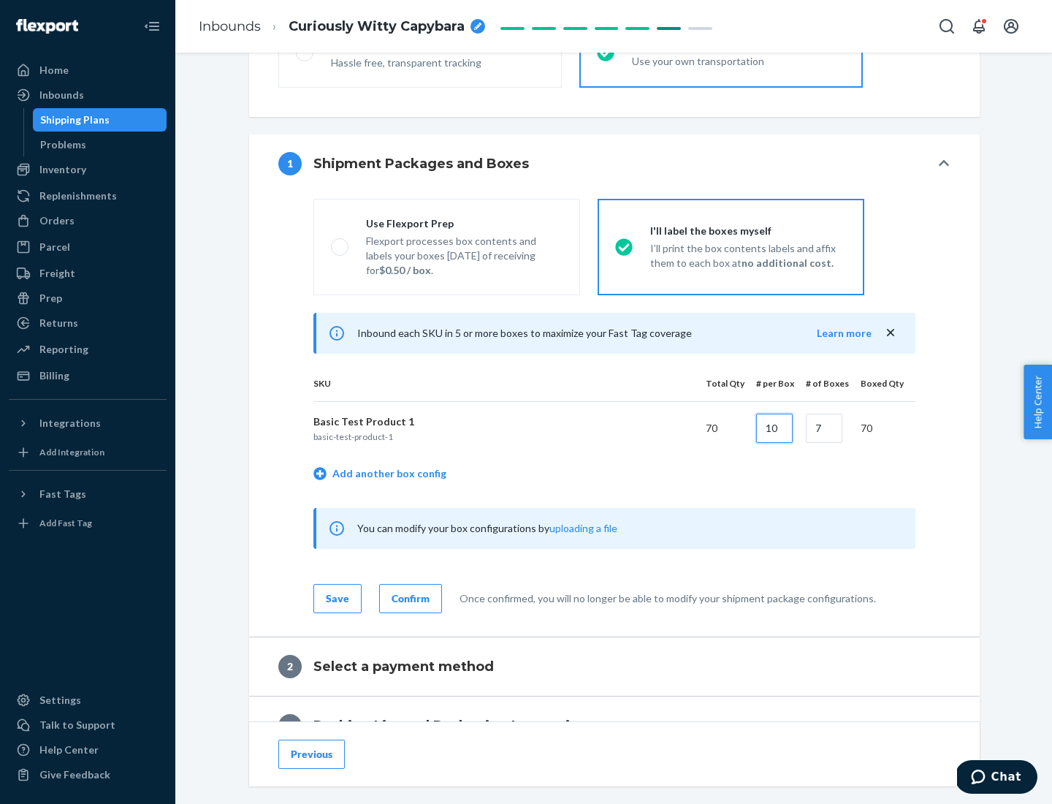
type input "10"
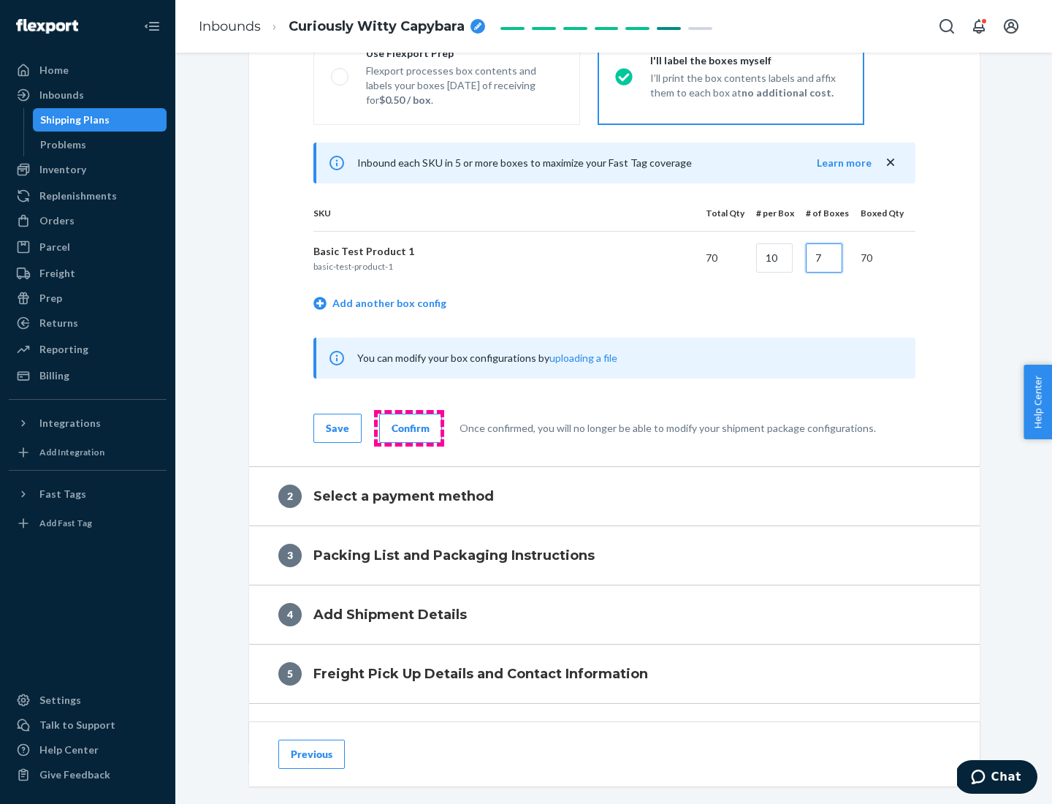
type input "7"
click at [409, 428] on div "Confirm" at bounding box center [411, 428] width 38 height 15
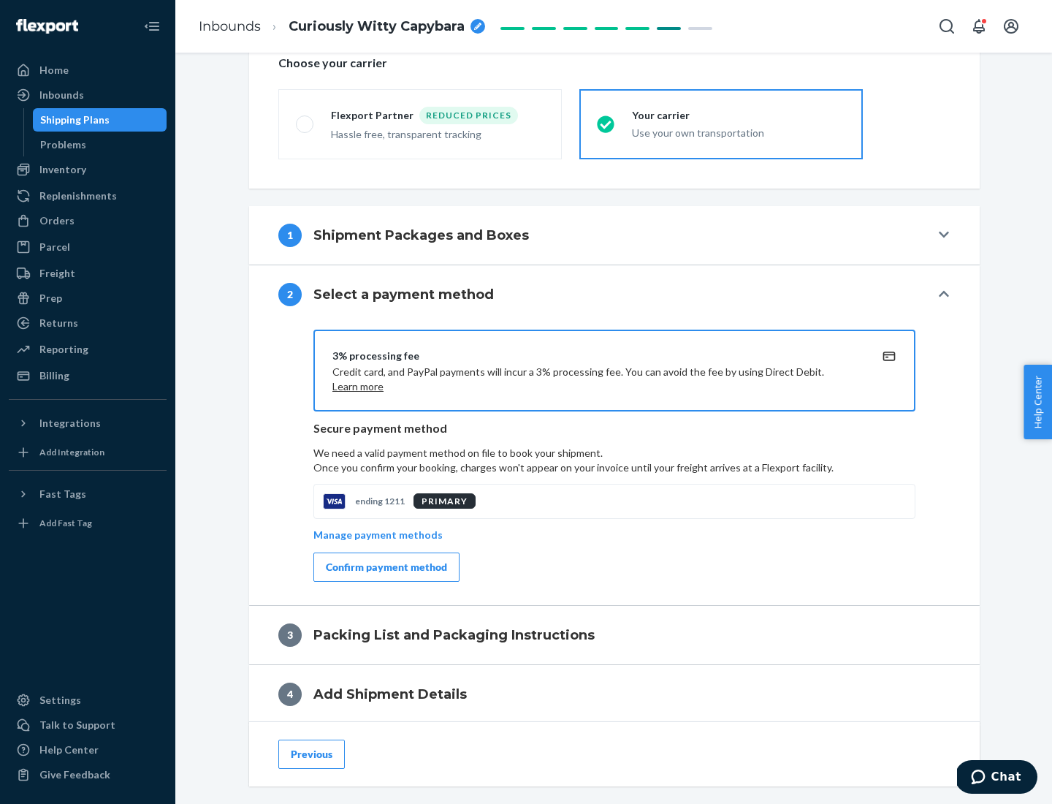
scroll to position [524, 0]
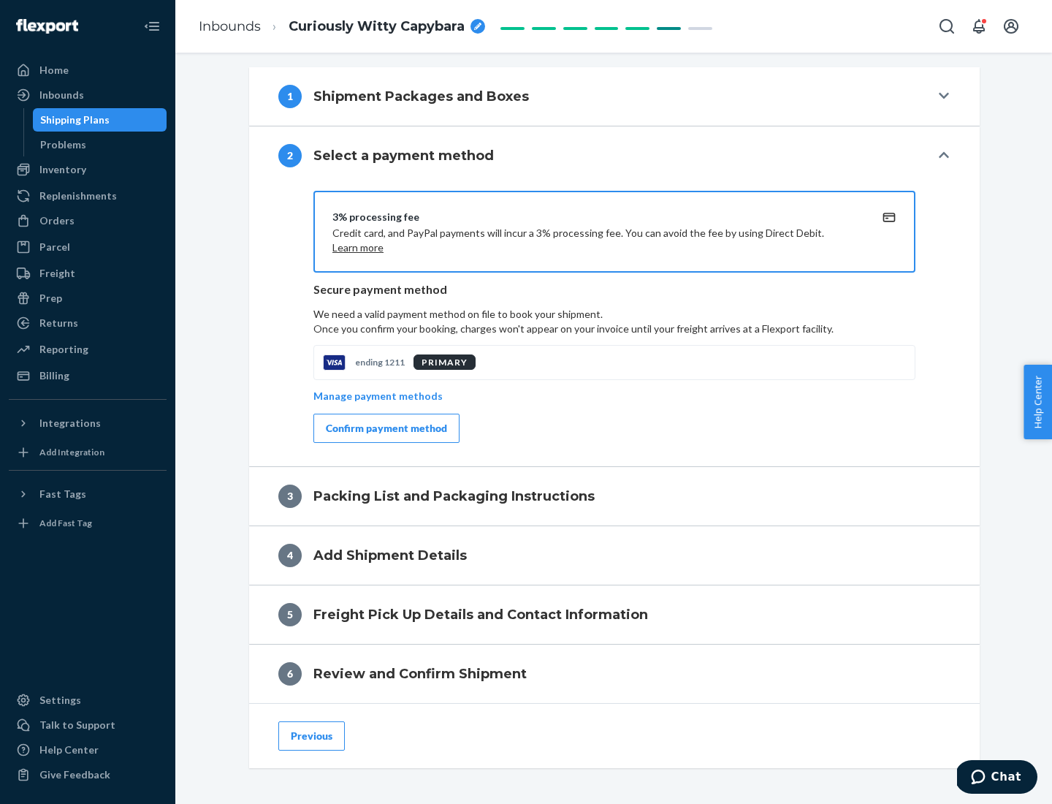
click at [385, 428] on div "Confirm payment method" at bounding box center [386, 428] width 121 height 15
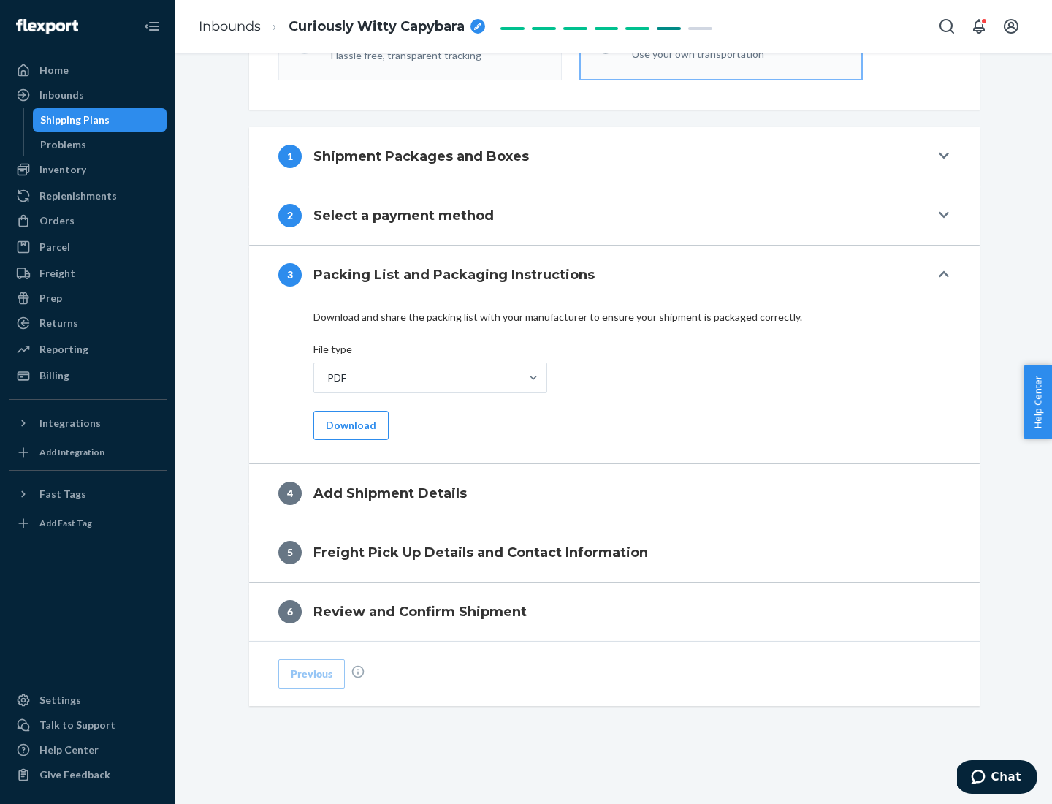
scroll to position [461, 0]
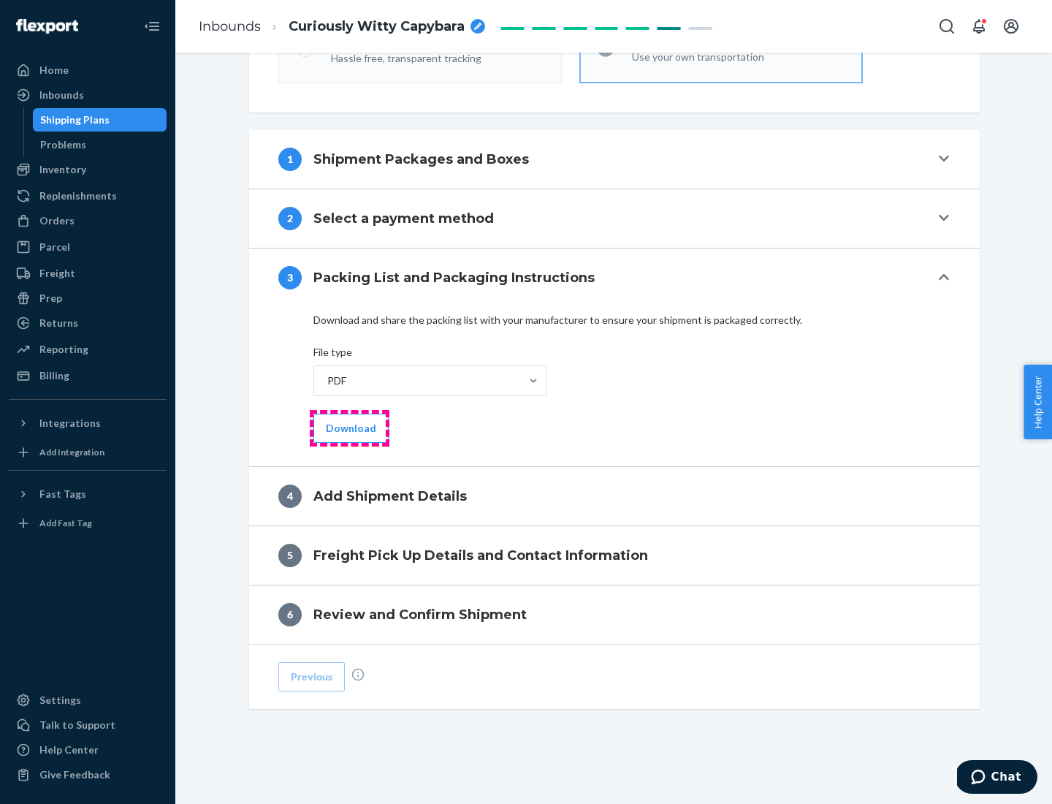
click at [349, 428] on button "Download" at bounding box center [351, 428] width 75 height 29
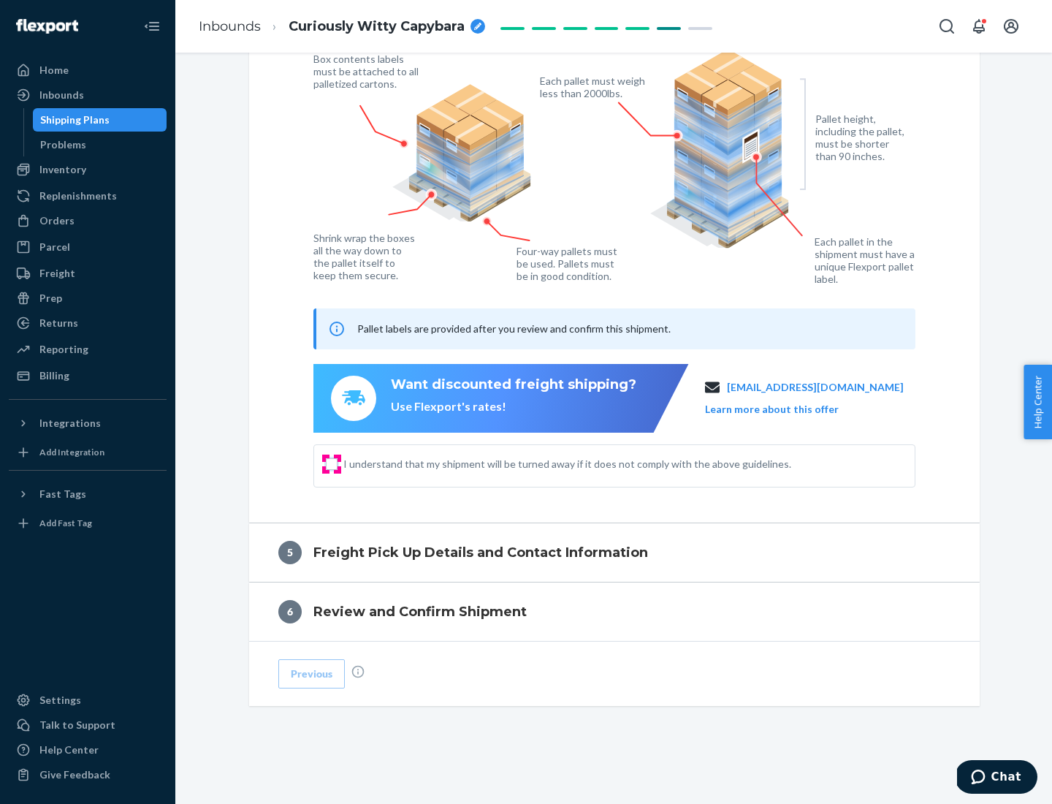
click at [332, 463] on input "I understand that my shipment will be turned away if it does not comply with th…" at bounding box center [332, 464] width 12 height 12
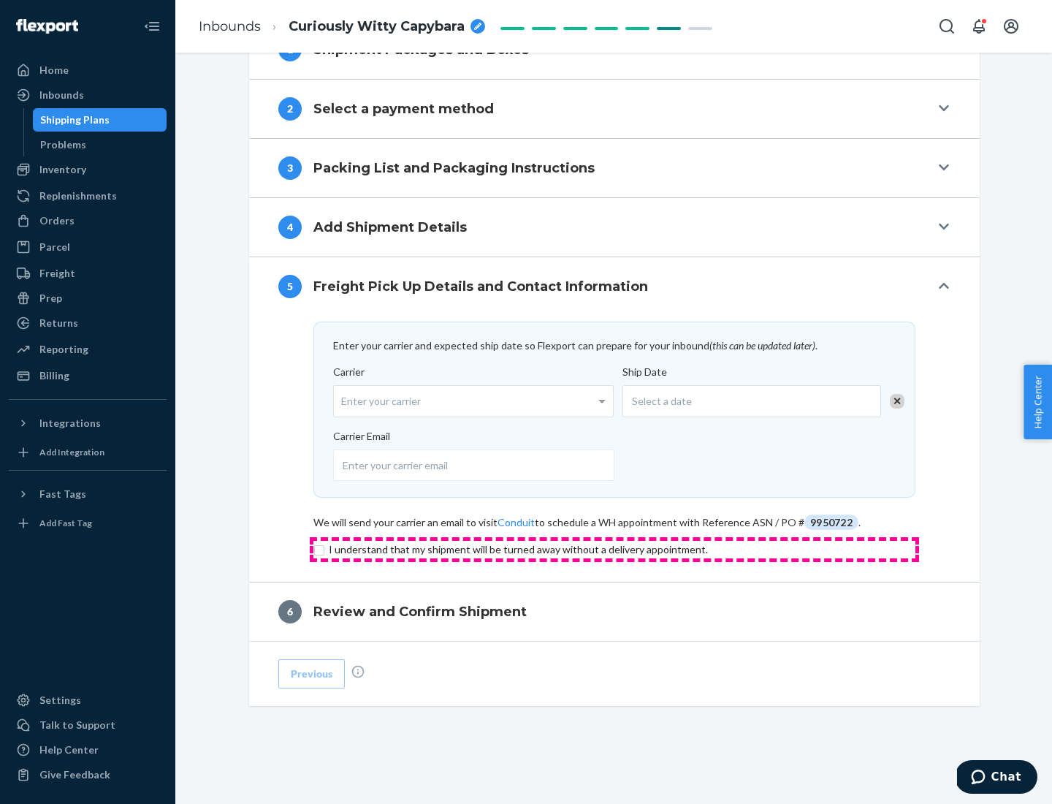
click at [615, 549] on input "checkbox" at bounding box center [615, 550] width 602 height 18
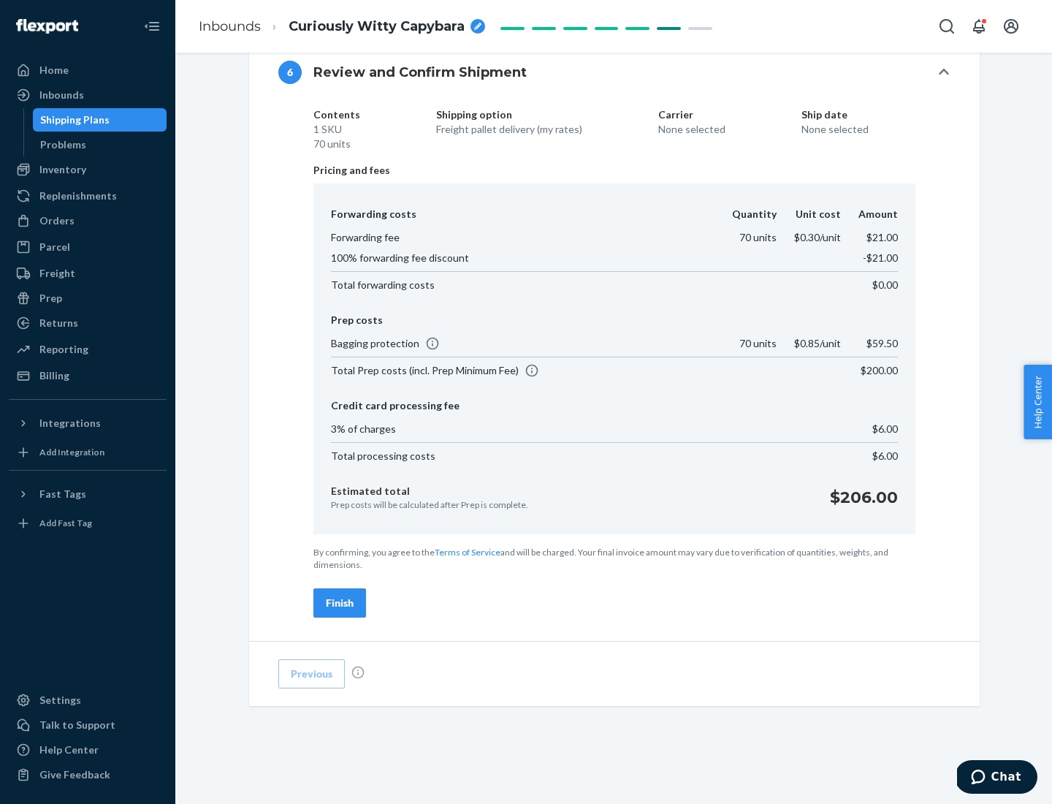
click at [340, 603] on div "Finish" at bounding box center [340, 603] width 28 height 15
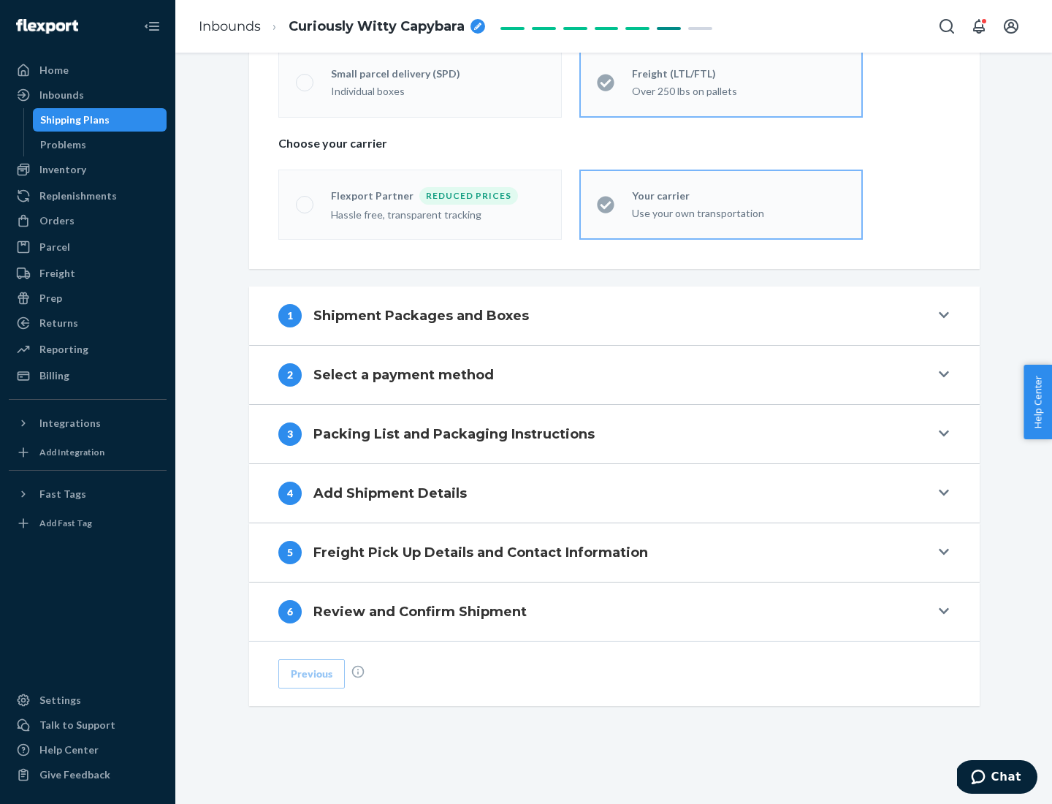
scroll to position [305, 0]
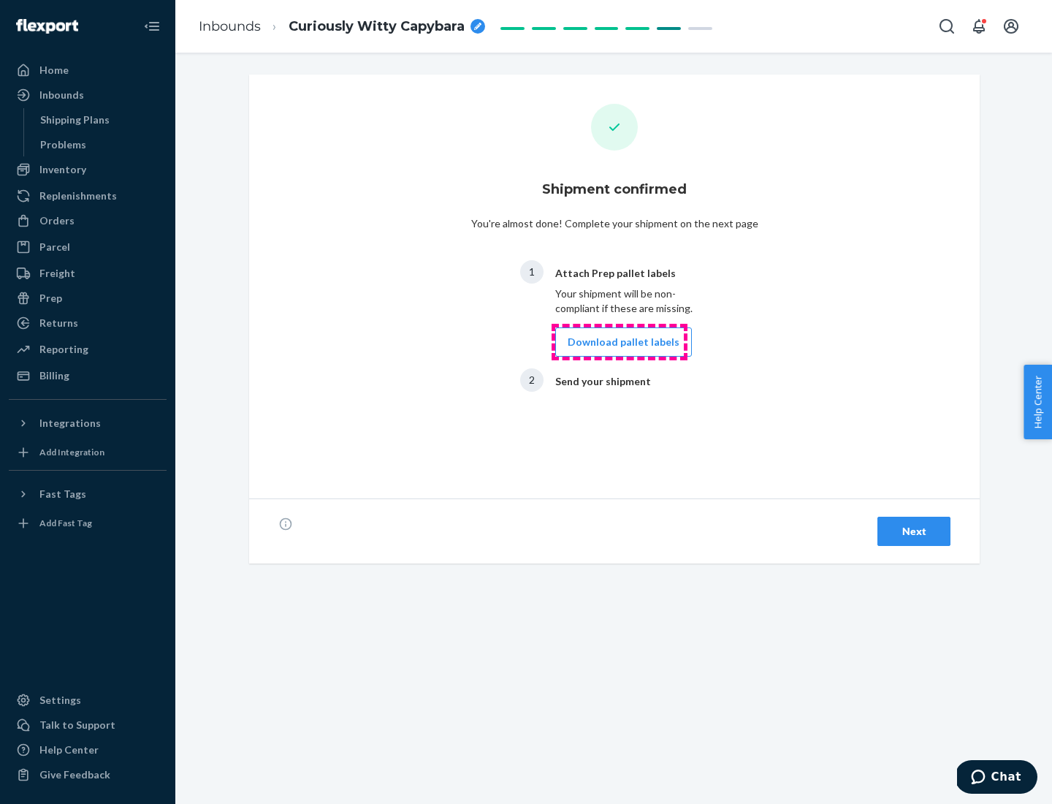
click at [620, 342] on button "Download pallet labels" at bounding box center [623, 341] width 137 height 29
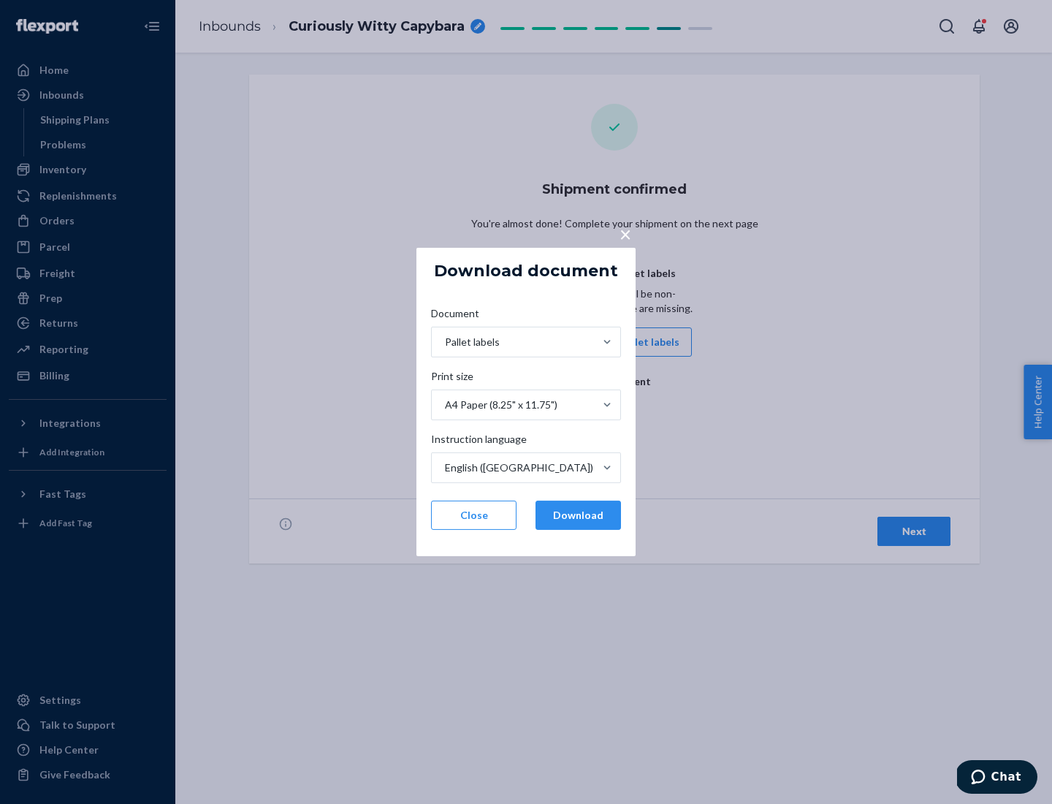
click at [578, 515] on button "Download" at bounding box center [579, 515] width 86 height 29
click at [625, 233] on span "×" at bounding box center [626, 233] width 12 height 25
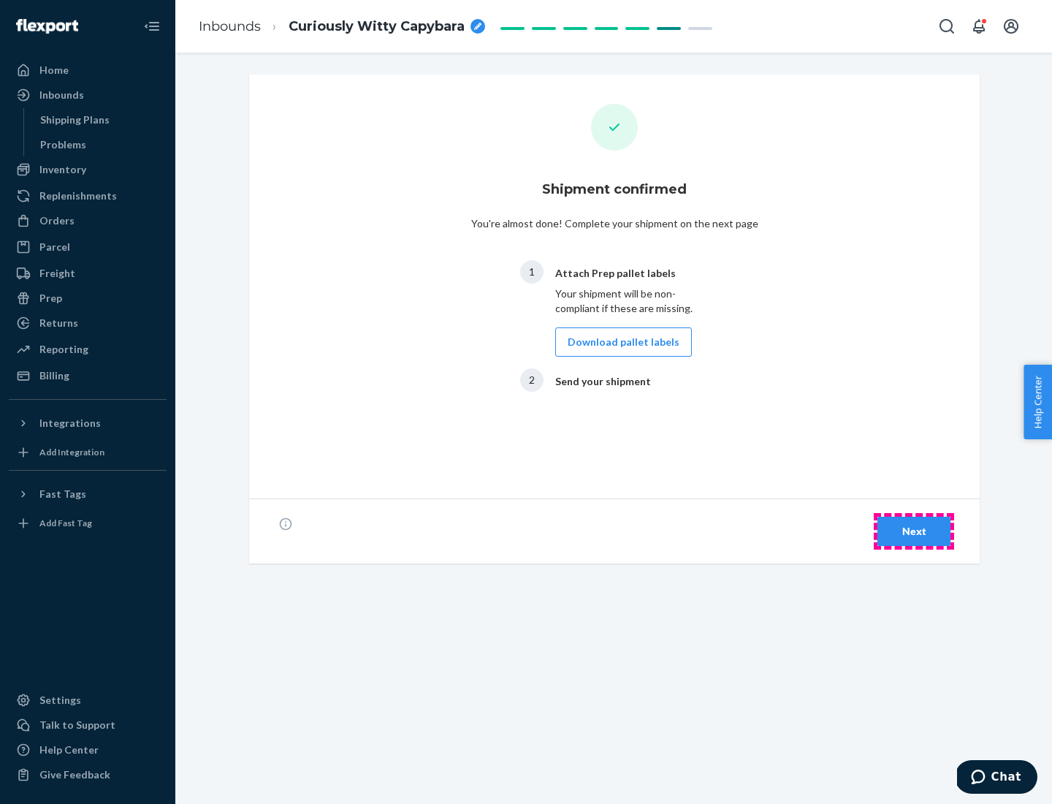
click at [914, 531] on div "Next" at bounding box center [914, 531] width 48 height 15
